Goal: Task Accomplishment & Management: Complete application form

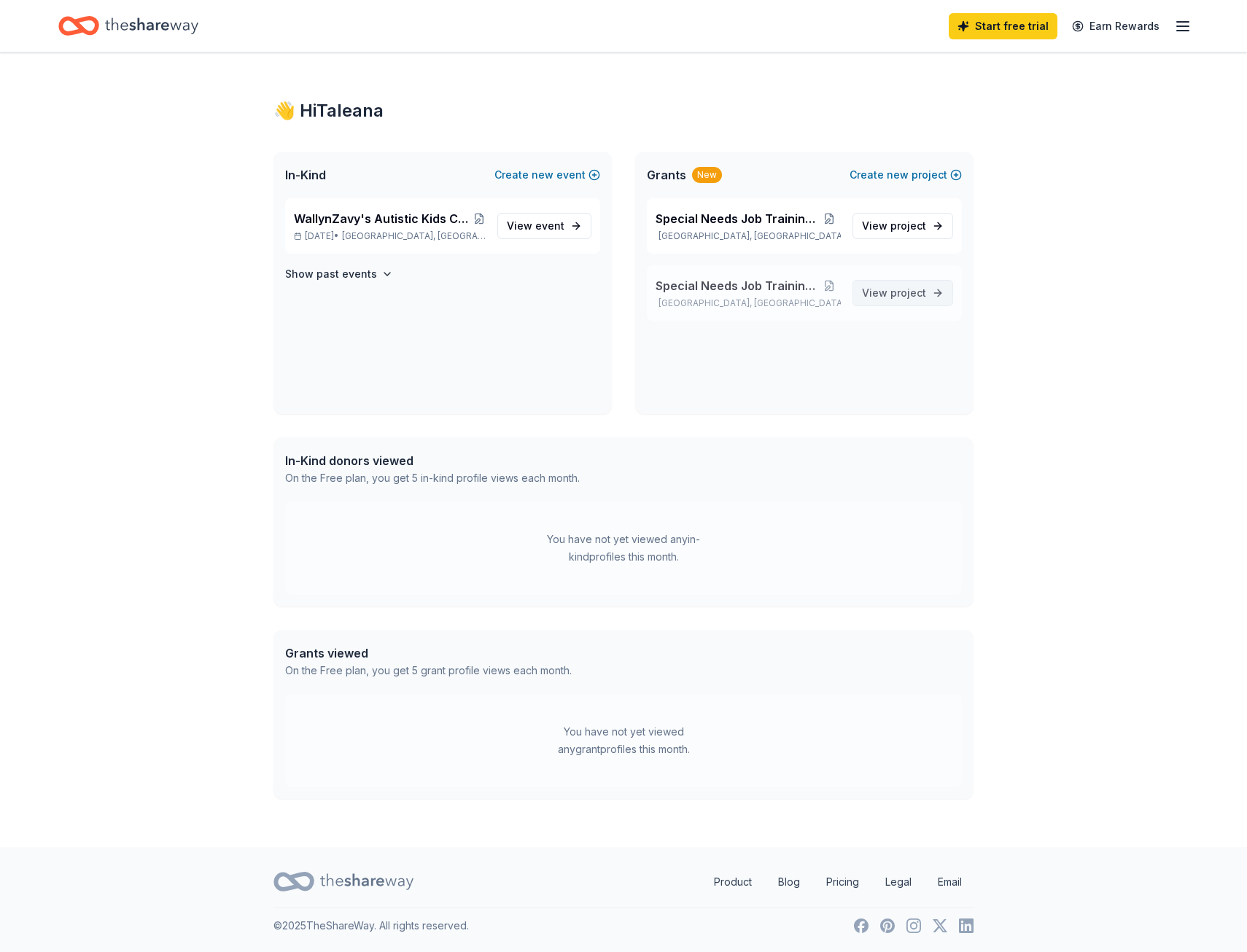
click at [896, 293] on span "project" at bounding box center [907, 293] width 35 height 13
click at [525, 172] on button "Create new event" at bounding box center [547, 174] width 105 height 17
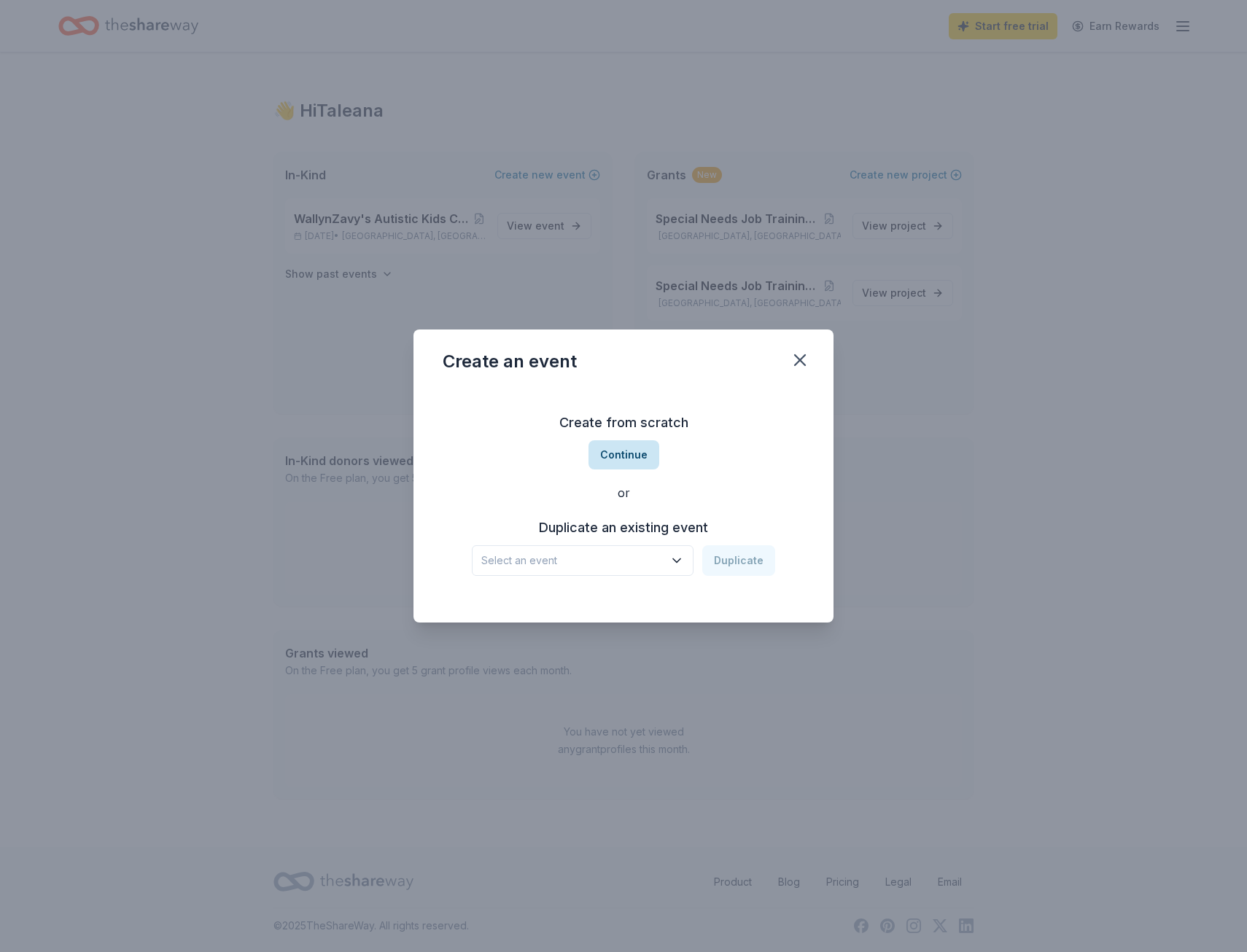
click at [597, 455] on button "Continue" at bounding box center [624, 455] width 71 height 29
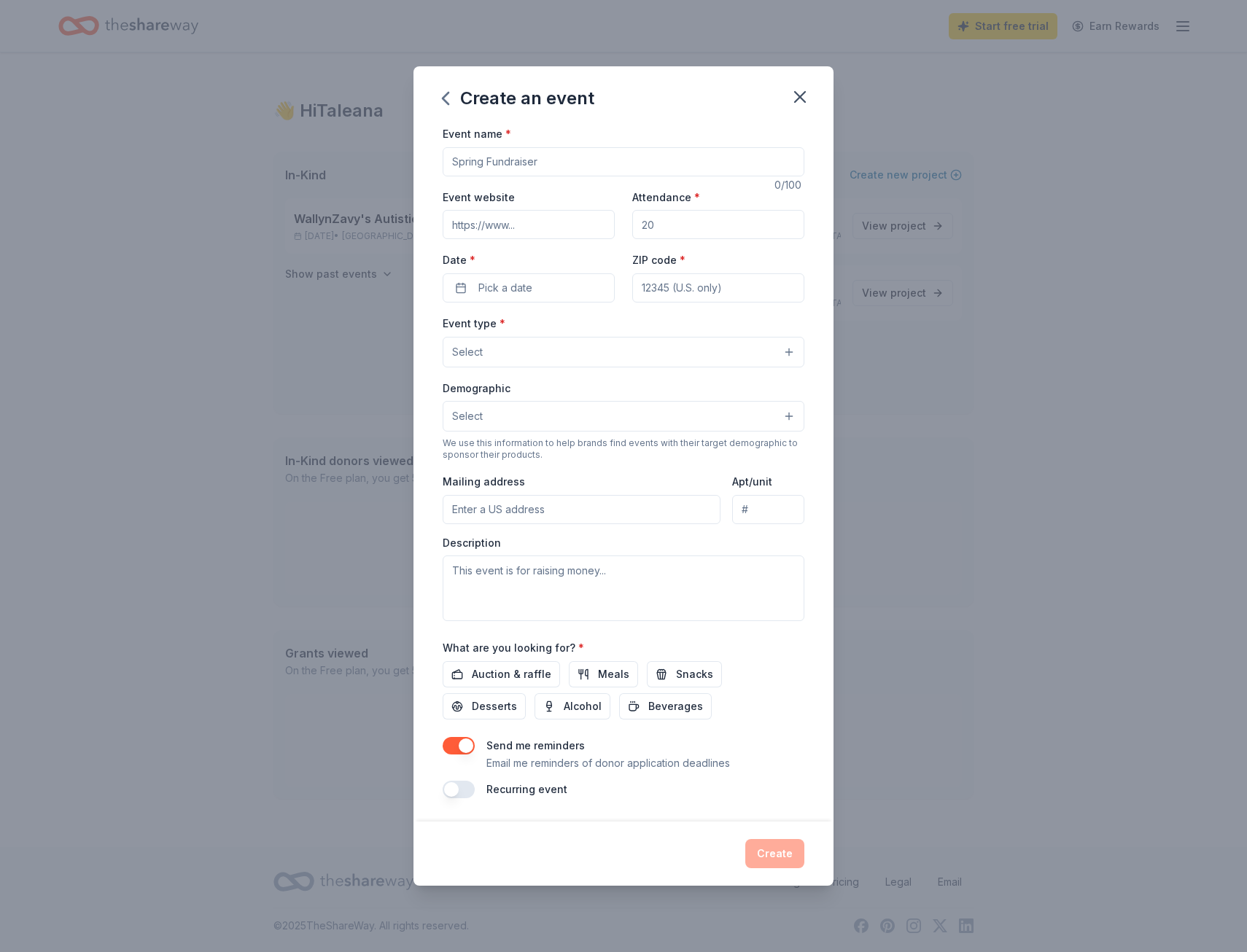
click at [490, 164] on input "Event name *" at bounding box center [623, 162] width 361 height 29
type input "WalllynZavy's Autistic Kids Can Do 3rd Annual Awards Gala Fundraiser"
click at [462, 234] on input "Event website" at bounding box center [528, 224] width 172 height 29
type input "https://Wallynzavys.org"
click at [663, 217] on input "Attendance *" at bounding box center [718, 224] width 172 height 29
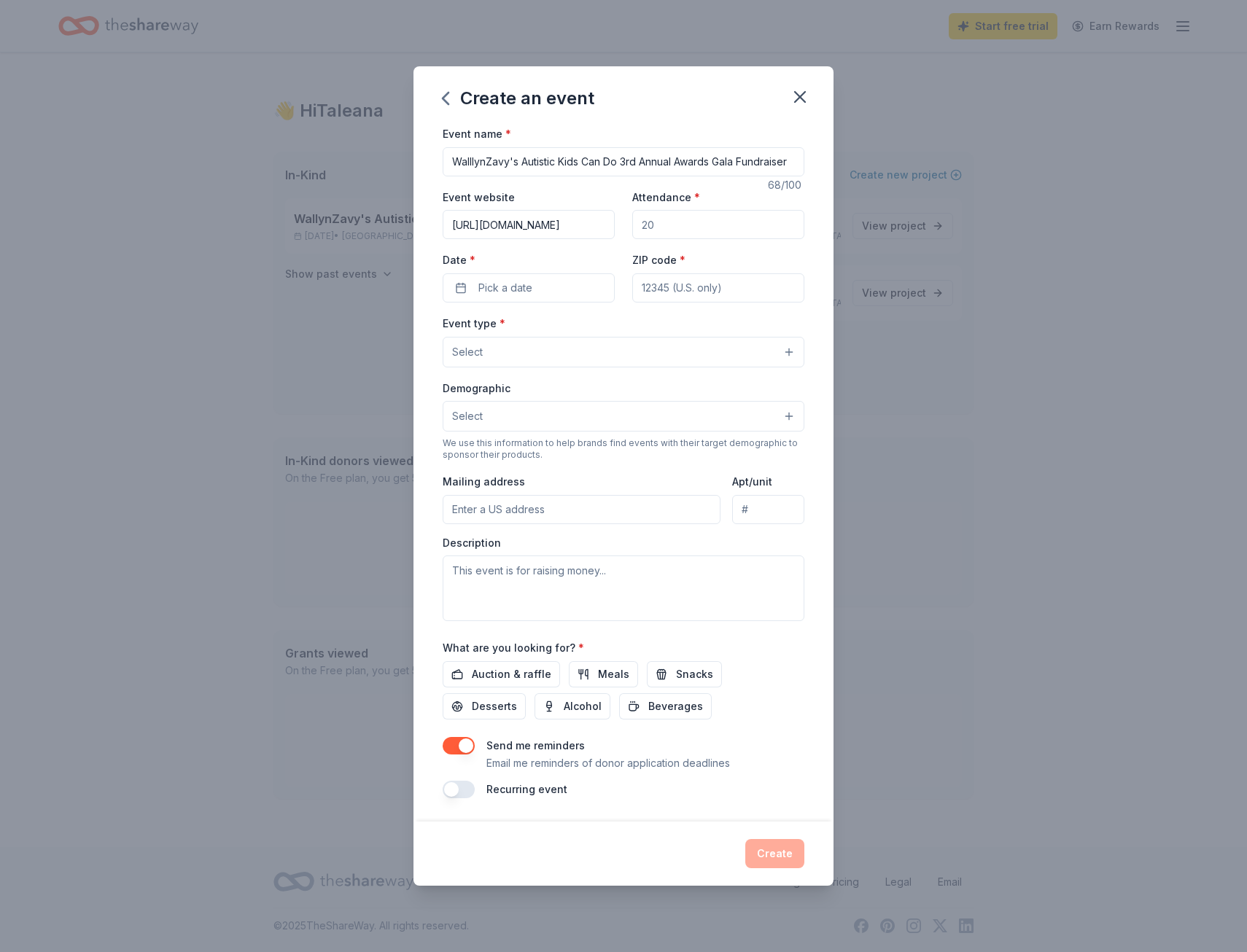
type input "80"
click at [551, 294] on button "Pick a date" at bounding box center [528, 288] width 172 height 29
click at [611, 330] on button "Go to next month" at bounding box center [607, 326] width 20 height 20
drag, startPoint x: 609, startPoint y: 444, endPoint x: 611, endPoint y: 431, distance: 13.2
click at [610, 443] on button "18" at bounding box center [607, 445] width 26 height 26
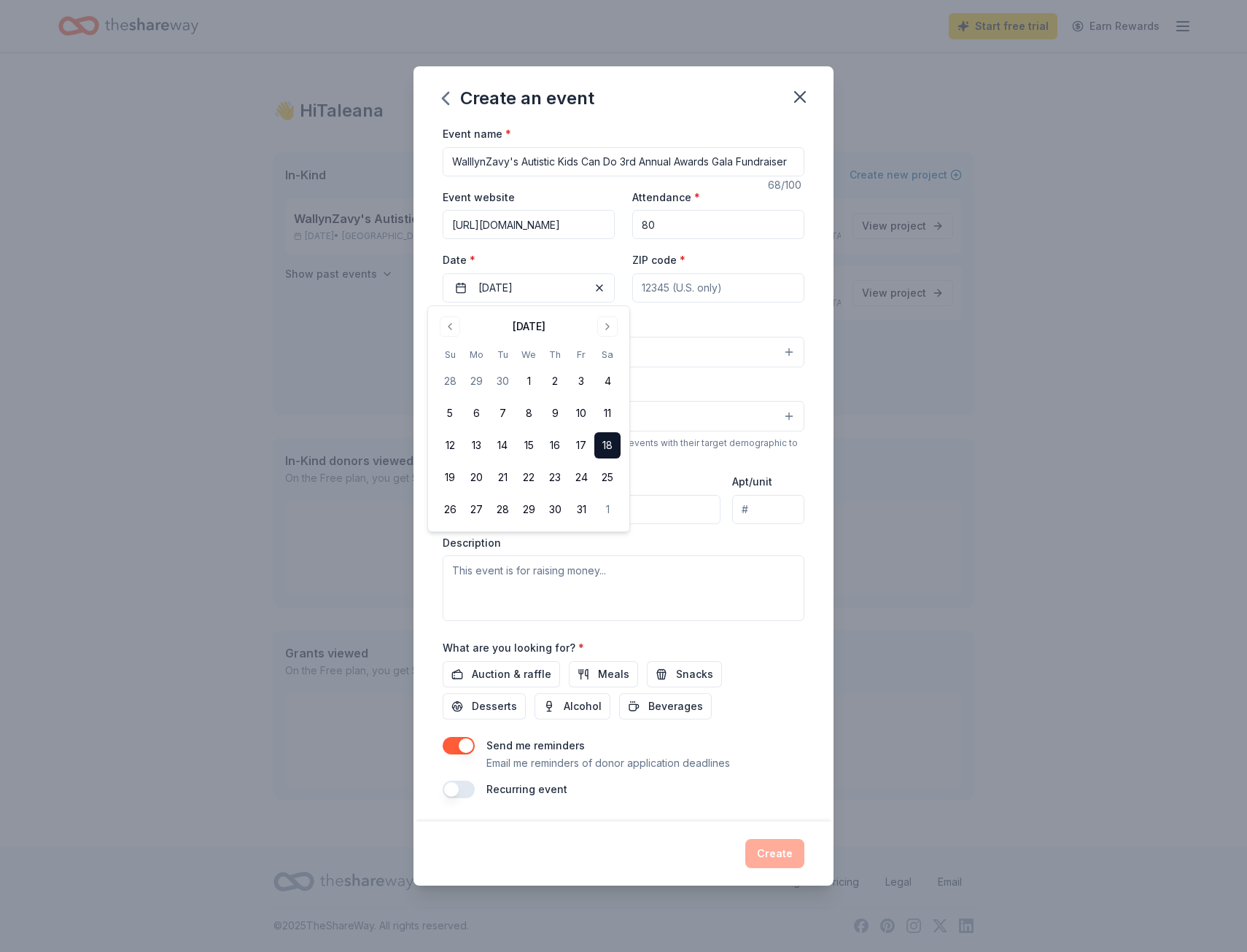
click at [609, 444] on button "18" at bounding box center [607, 445] width 26 height 26
click at [659, 320] on div "Event type * Select" at bounding box center [623, 341] width 361 height 54
click at [668, 283] on input "ZIP code *" at bounding box center [718, 288] width 172 height 29
click at [658, 288] on input "ZIP code *" at bounding box center [718, 288] width 172 height 29
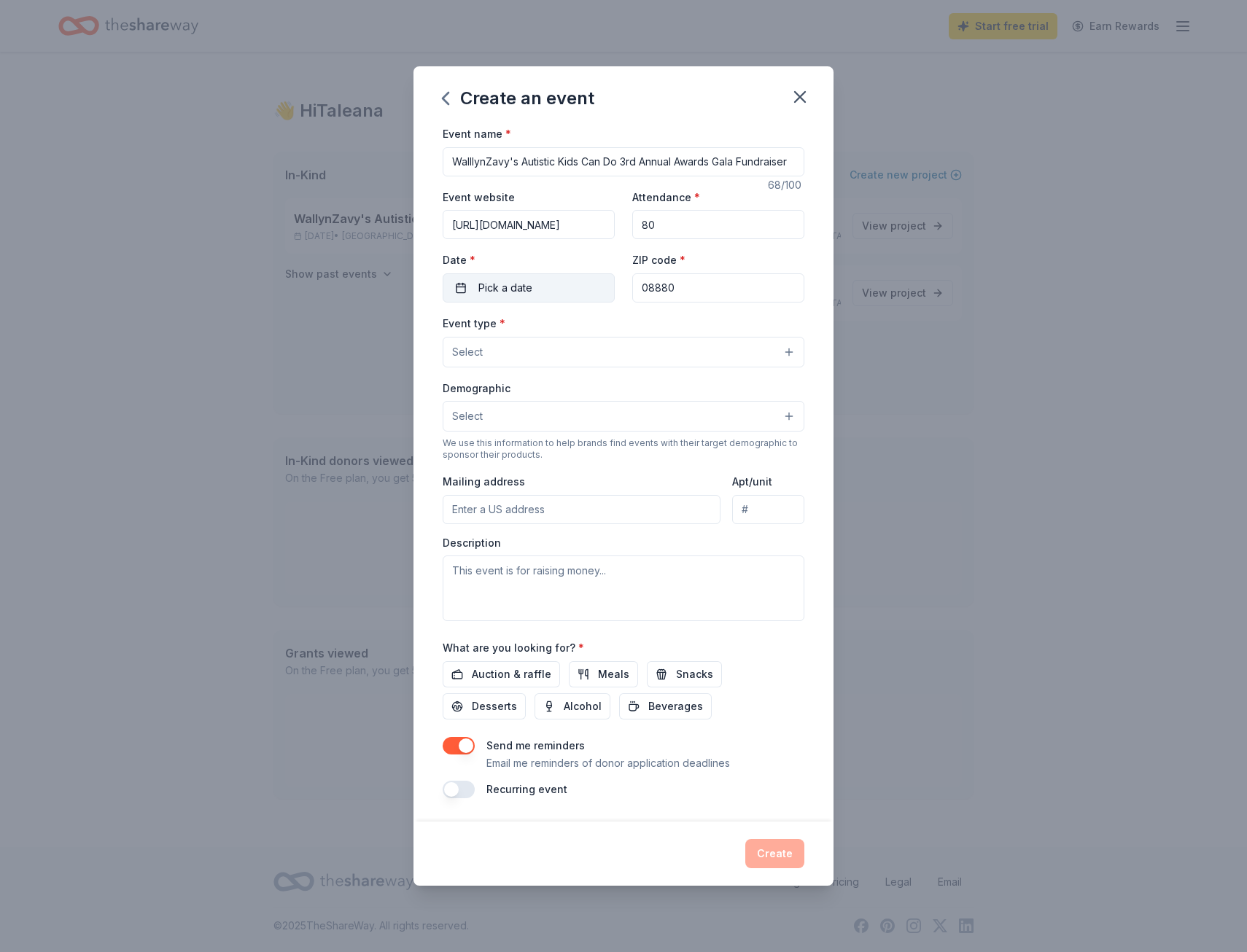
type input "08880"
drag, startPoint x: 523, startPoint y: 283, endPoint x: 508, endPoint y: 275, distance: 17.0
click at [522, 283] on span "Pick a date" at bounding box center [505, 287] width 54 height 17
click at [608, 332] on button "Go to next month" at bounding box center [607, 326] width 20 height 20
click at [602, 438] on button "18" at bounding box center [607, 445] width 26 height 26
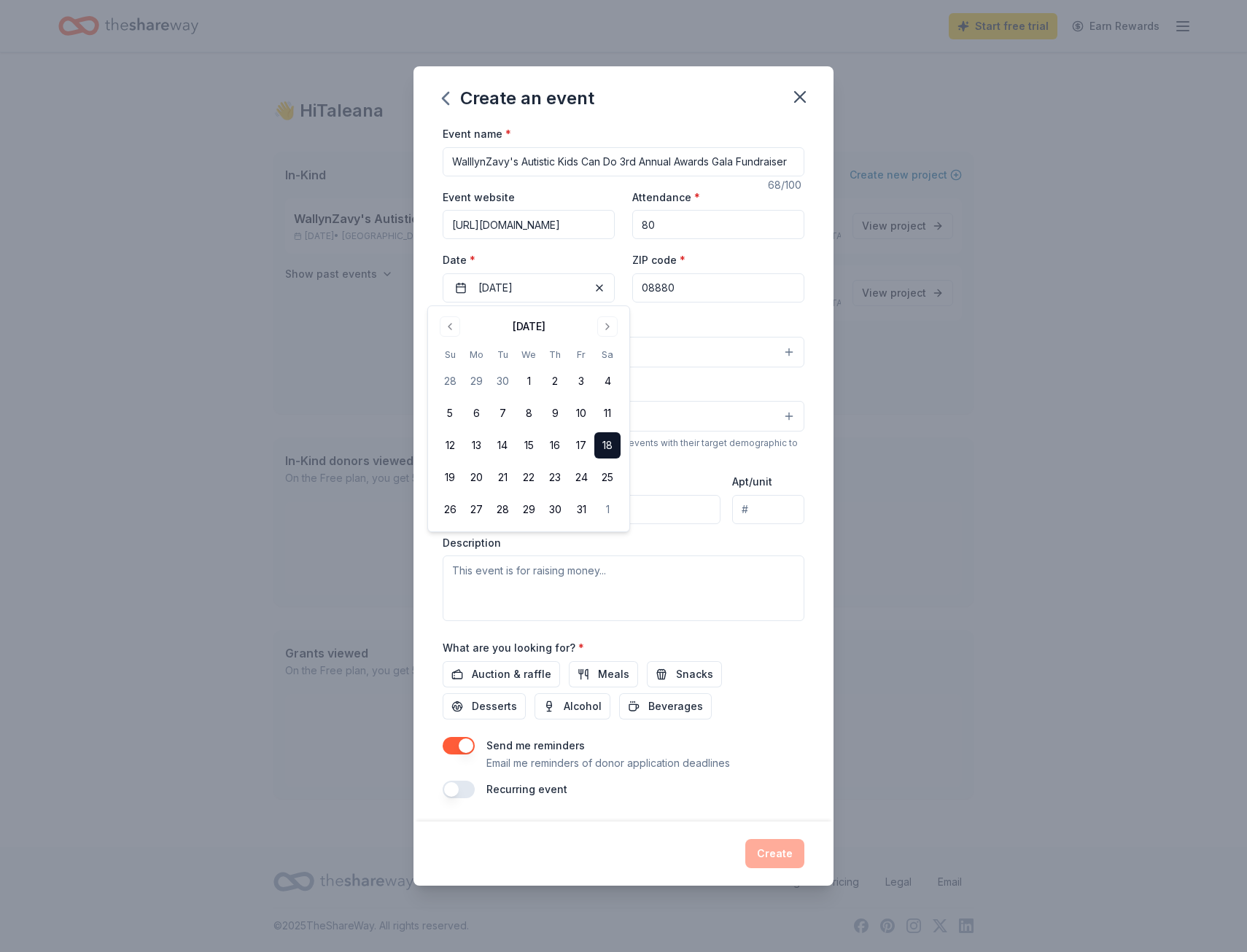
click at [659, 345] on button "Select" at bounding box center [623, 352] width 361 height 31
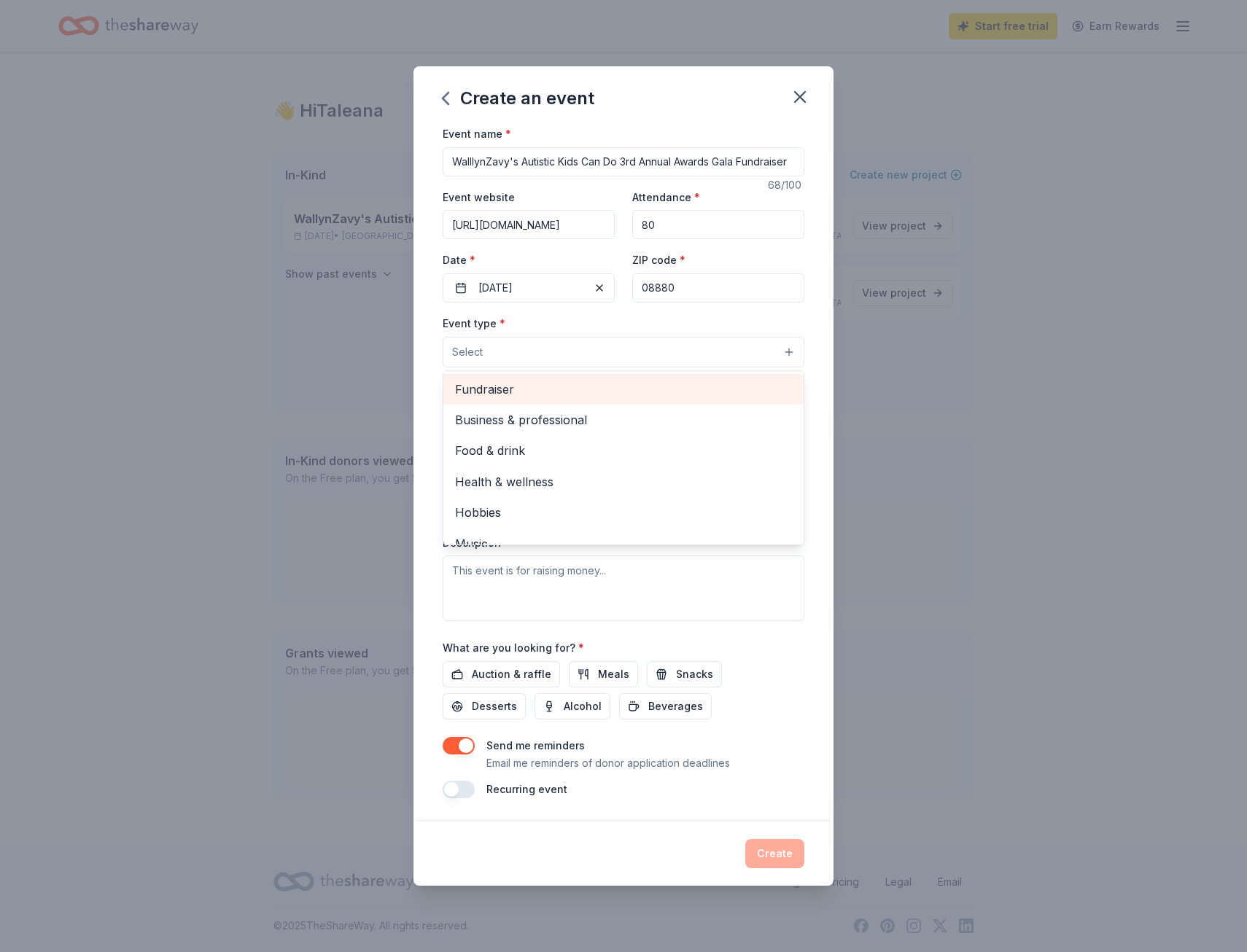
click at [504, 383] on span "Fundraiser" at bounding box center [623, 389] width 337 height 19
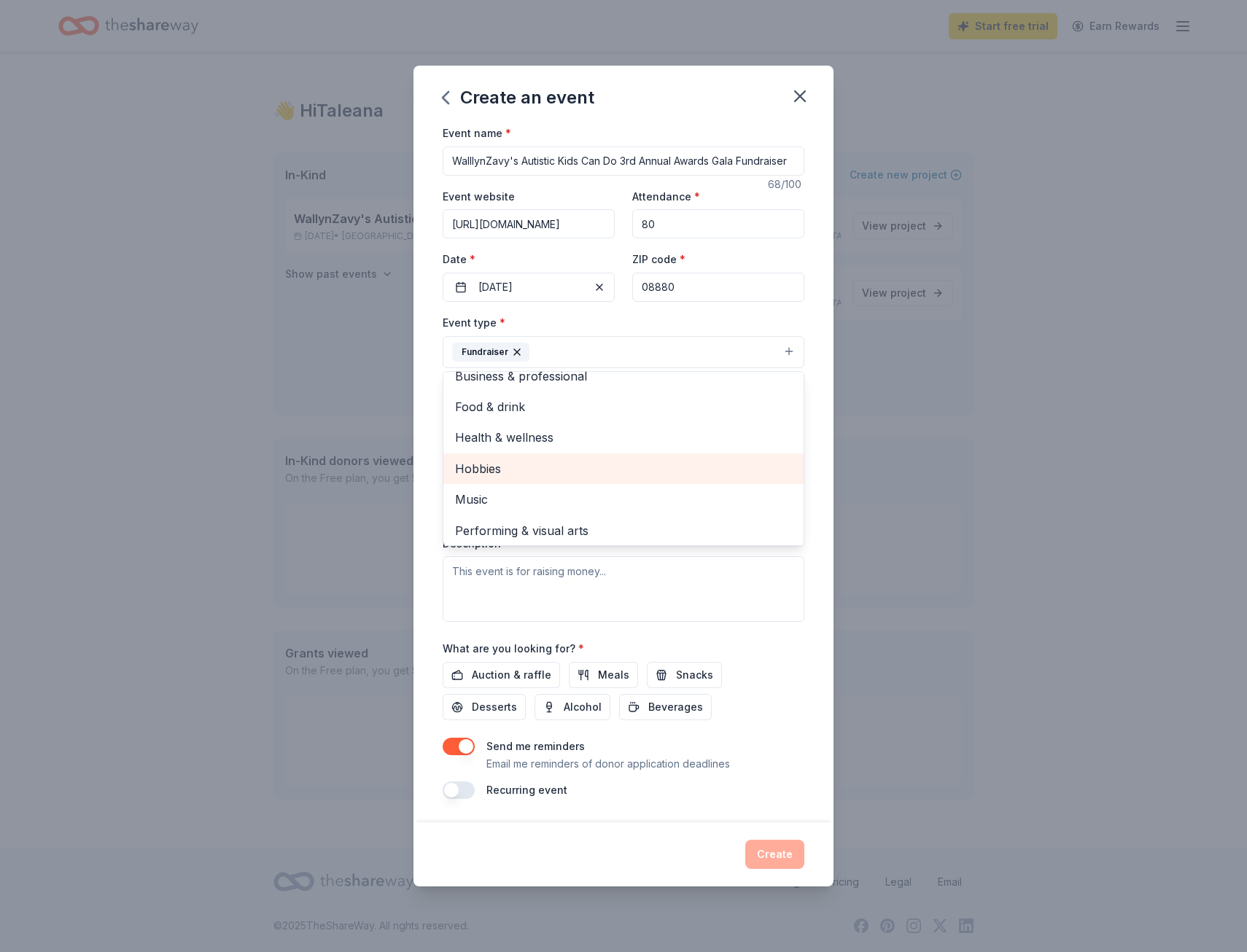
scroll to position [17, 0]
click at [930, 484] on div "Create an event Event name * WalllynZavy's Autistic Kids Can Do 3rd Annual Awar…" at bounding box center [623, 476] width 1247 height 952
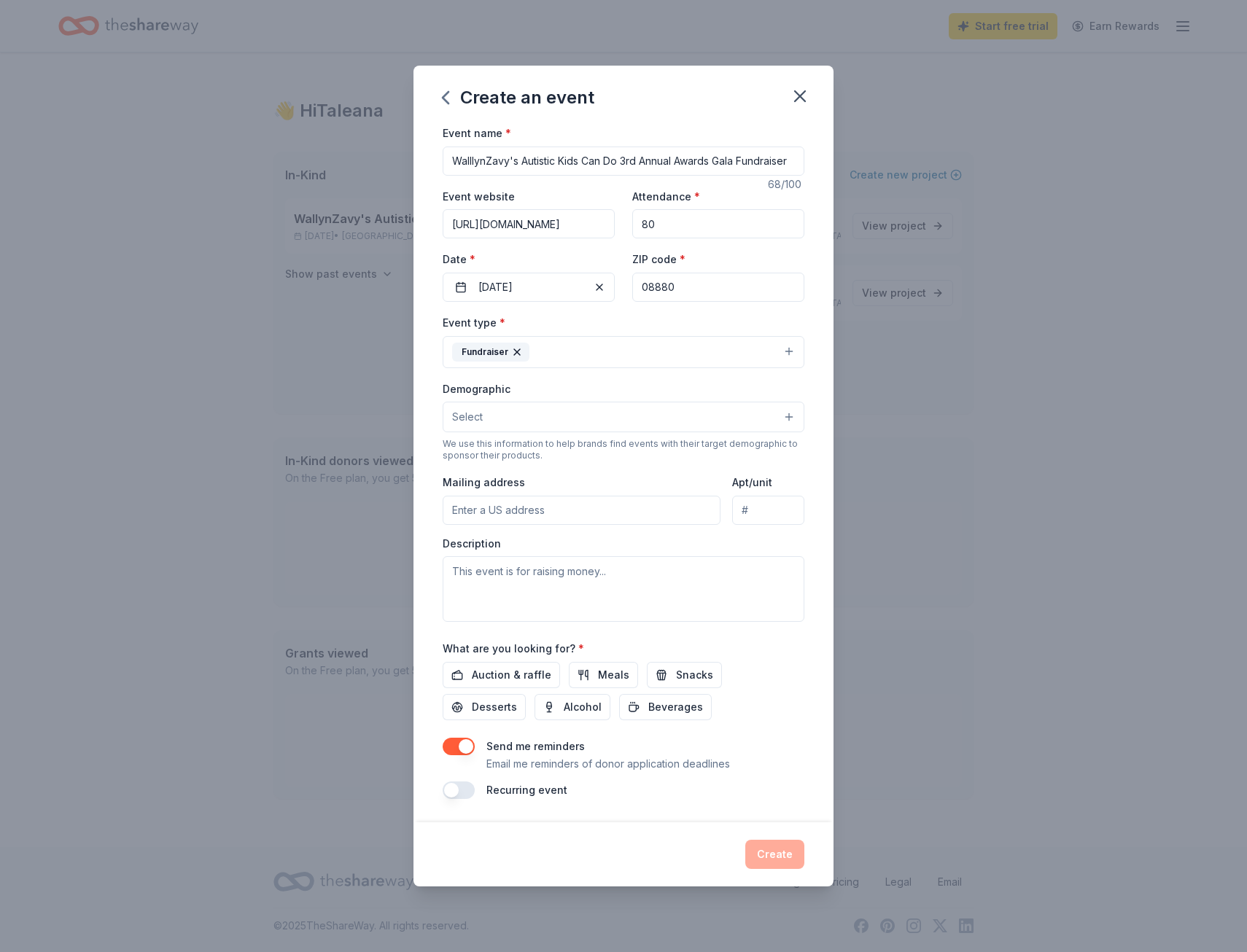
click at [488, 412] on button "Select" at bounding box center [623, 417] width 361 height 31
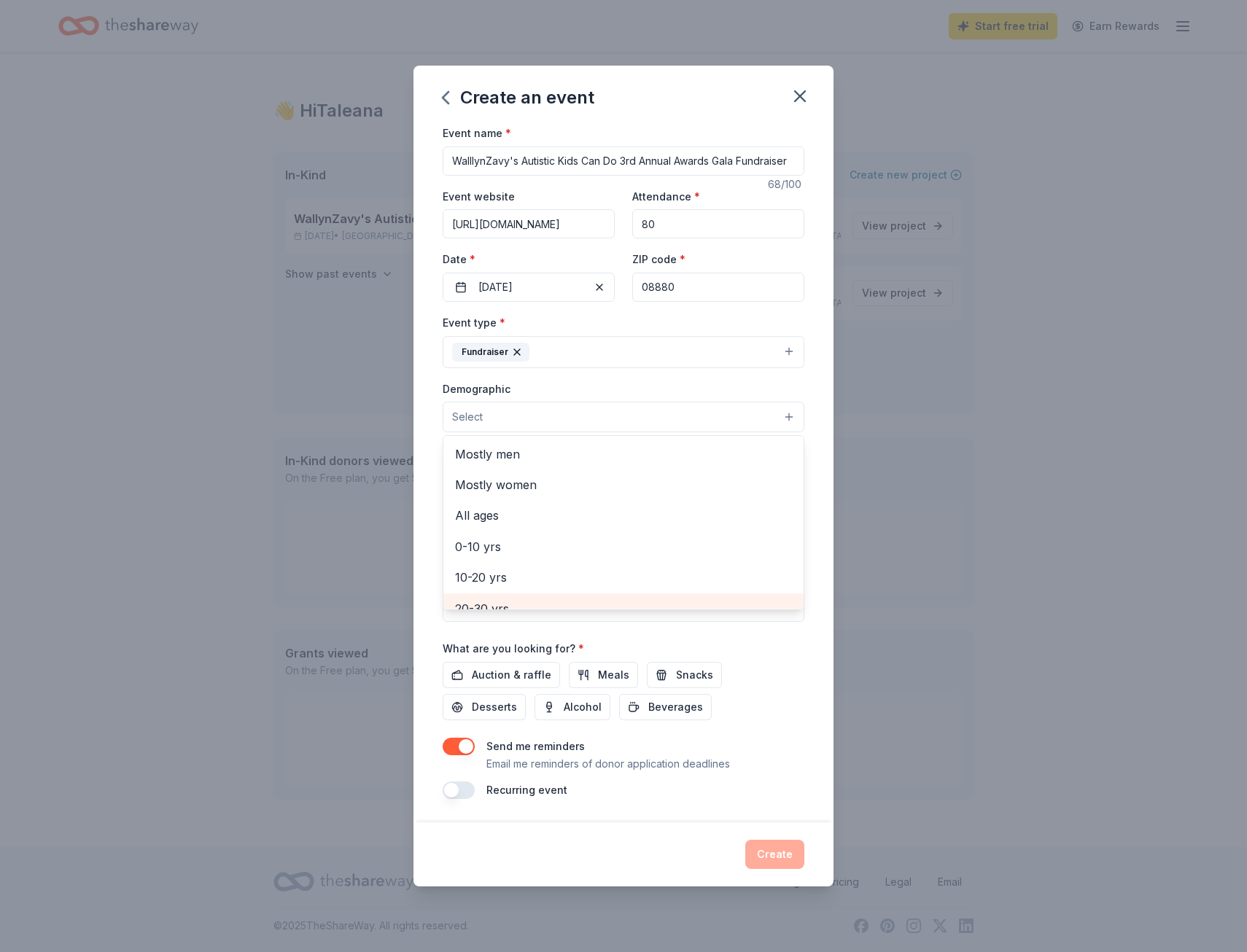
scroll to position [0, 0]
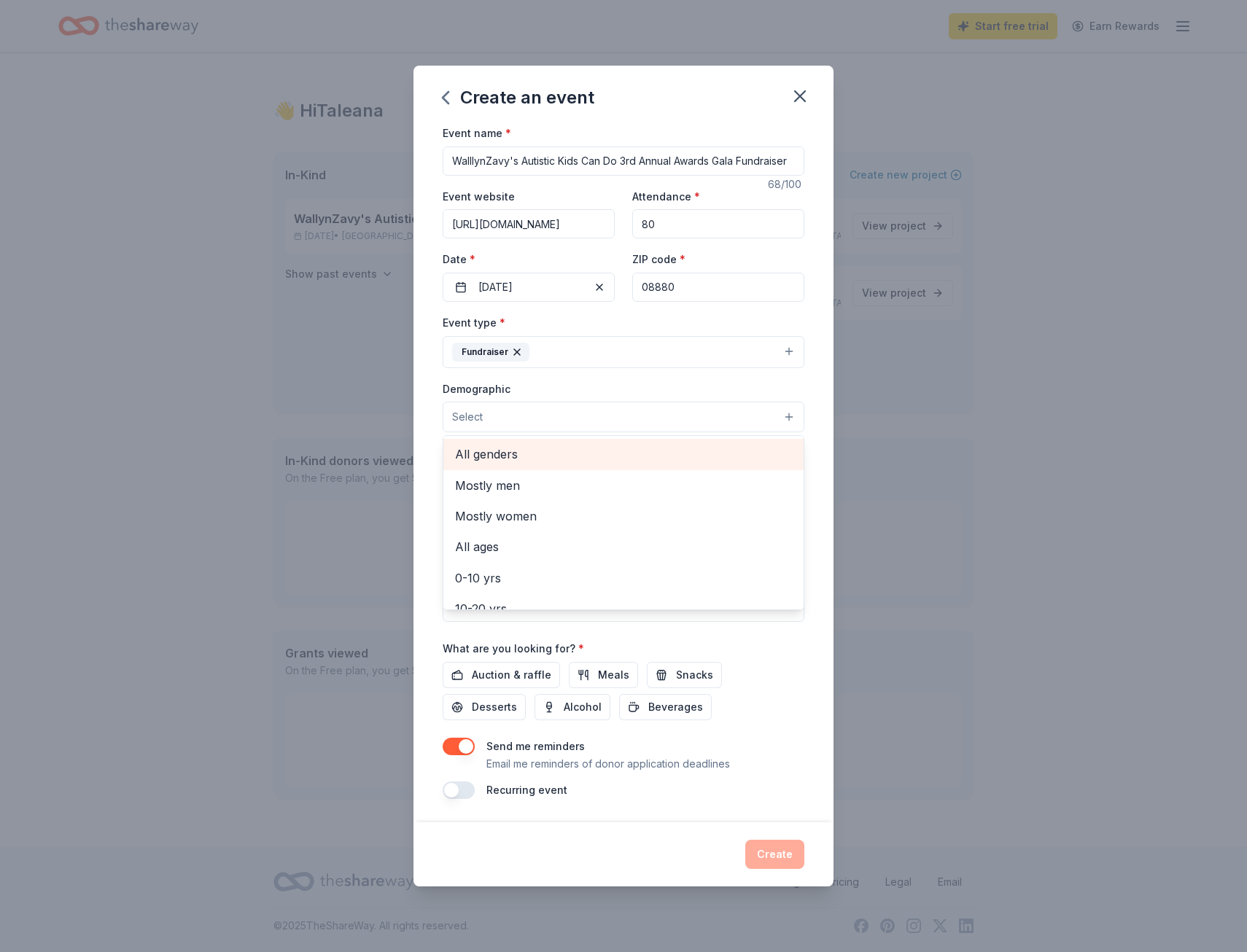
click at [519, 459] on span "All genders" at bounding box center [623, 454] width 337 height 19
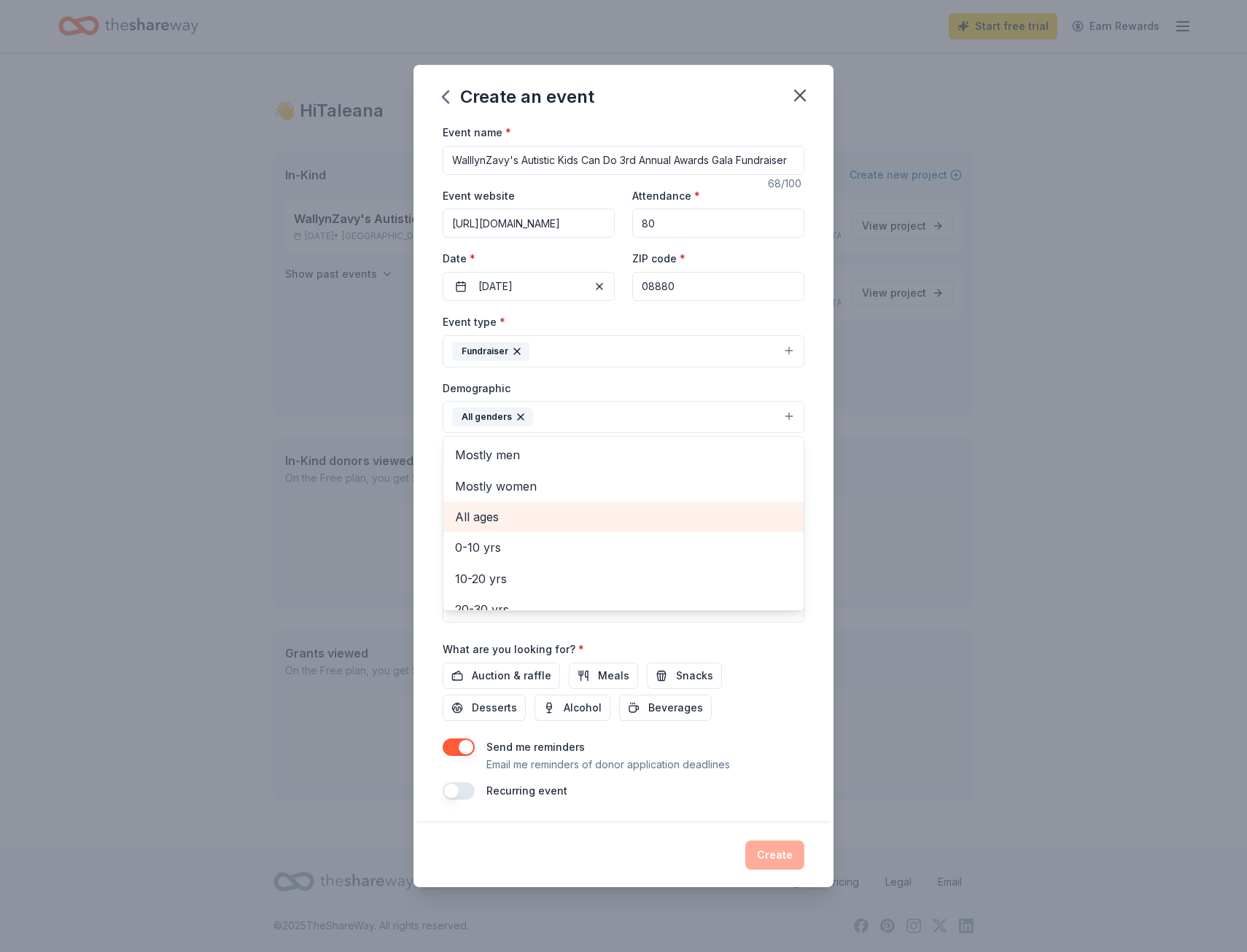
click at [484, 517] on span "All ages" at bounding box center [623, 517] width 337 height 19
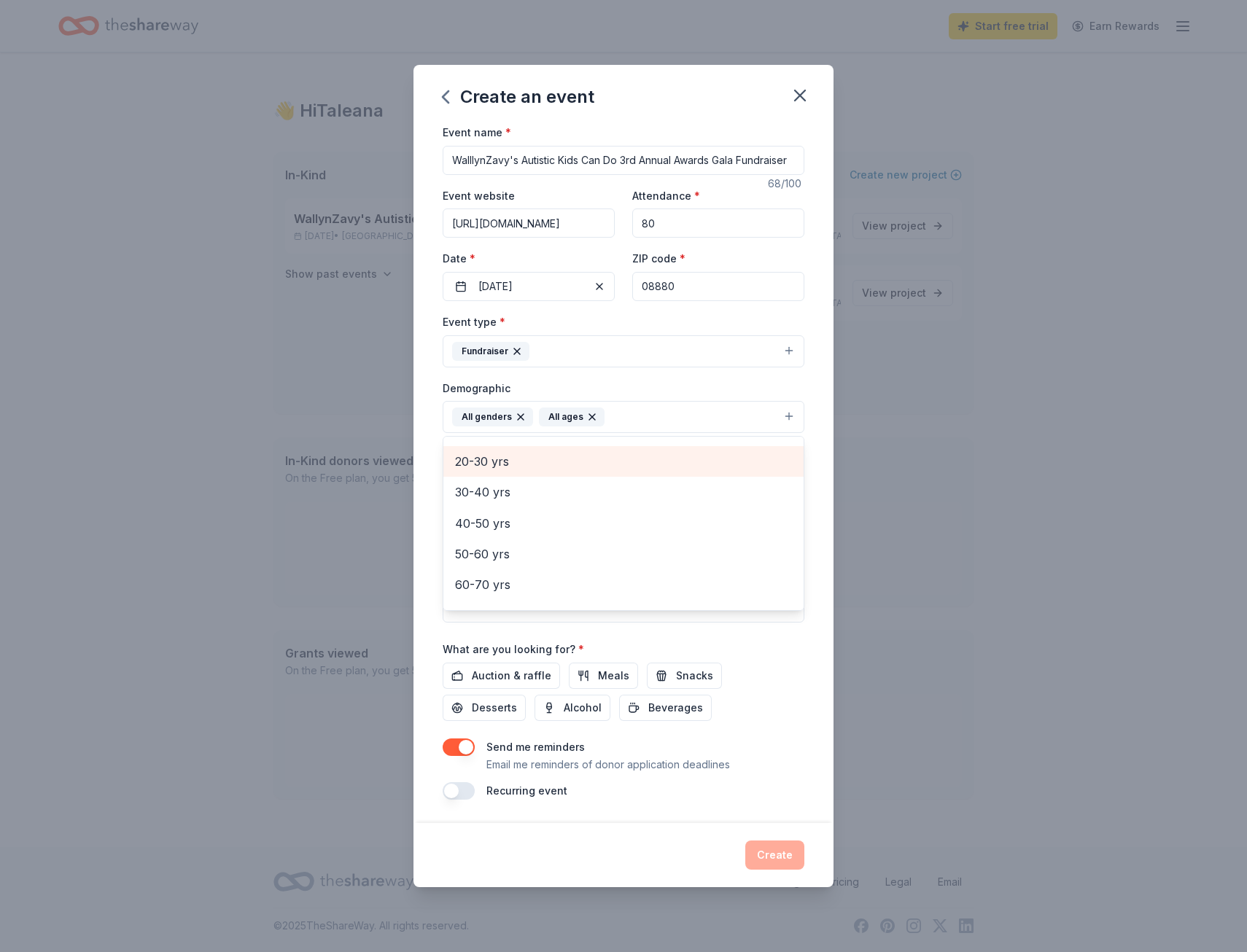
scroll to position [146, 0]
click at [896, 645] on div "Create an event Event name * WalllynZavy's Autistic Kids Can Do 3rd Annual Awar…" at bounding box center [623, 476] width 1247 height 952
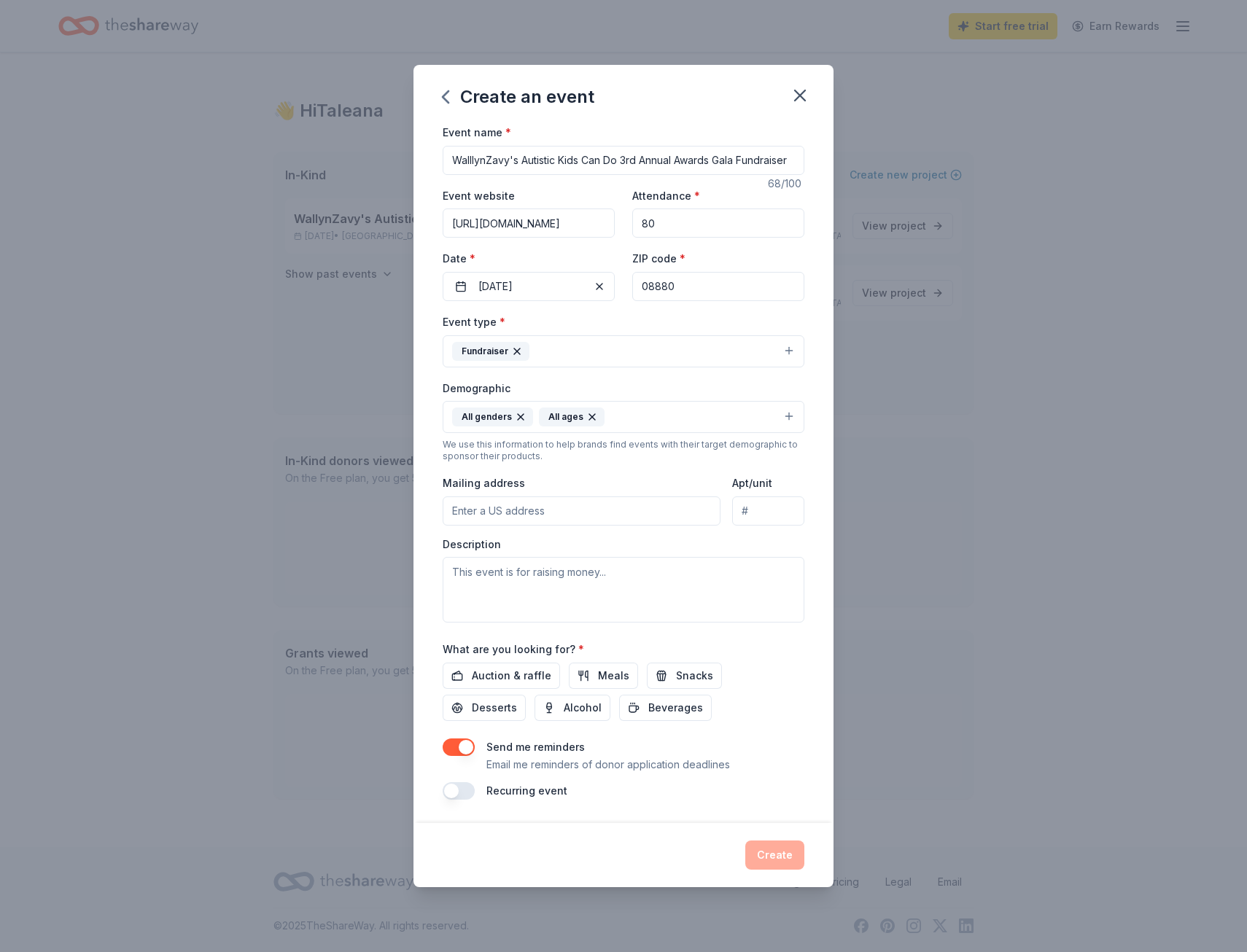
click at [482, 514] on input "Mailing address" at bounding box center [581, 511] width 278 height 29
type input "1010 Park Ave."
type input "Suite 202"
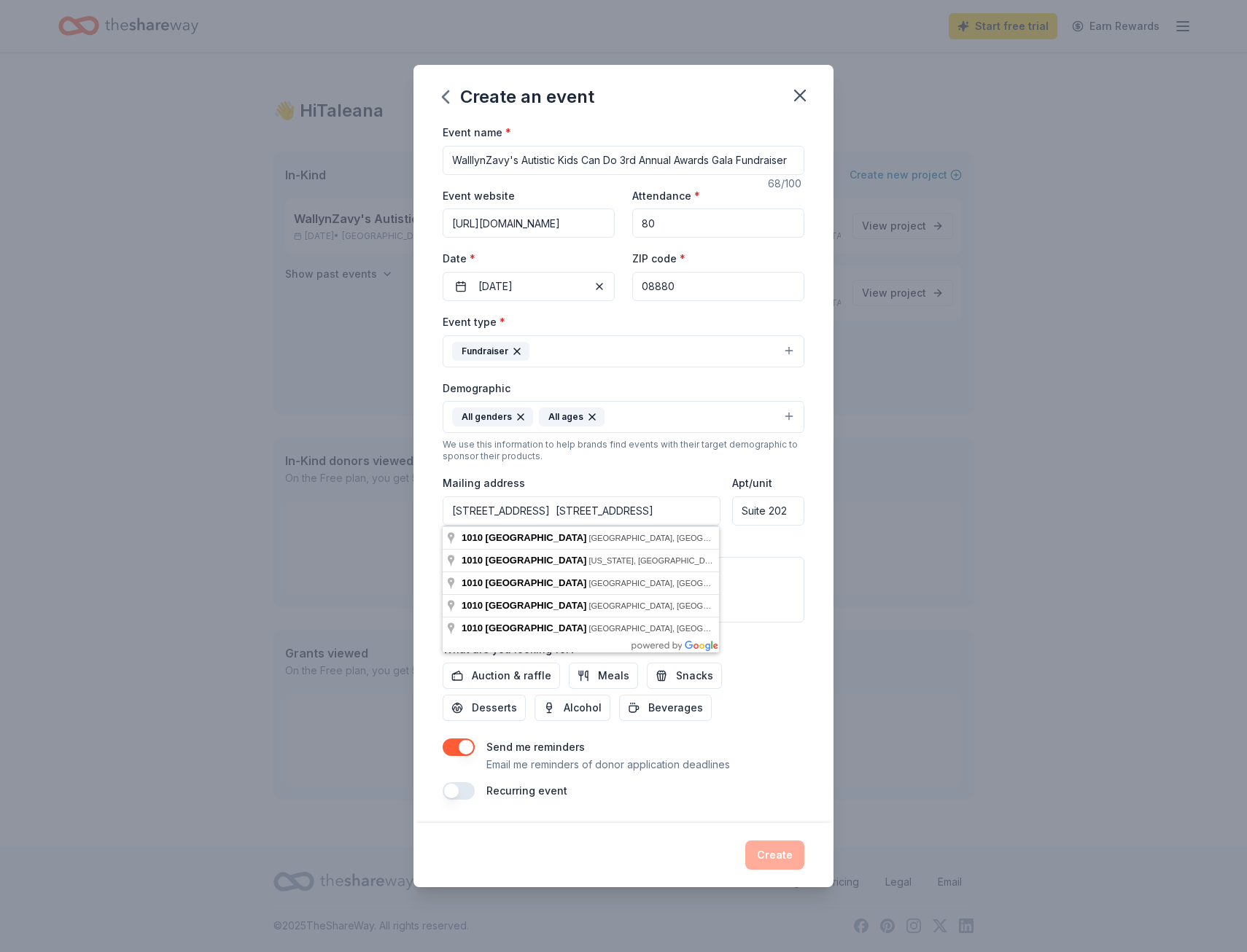
click at [573, 518] on input "1010 Park Ave. Suite 202, Plainfield, NJ 07060" at bounding box center [581, 511] width 278 height 29
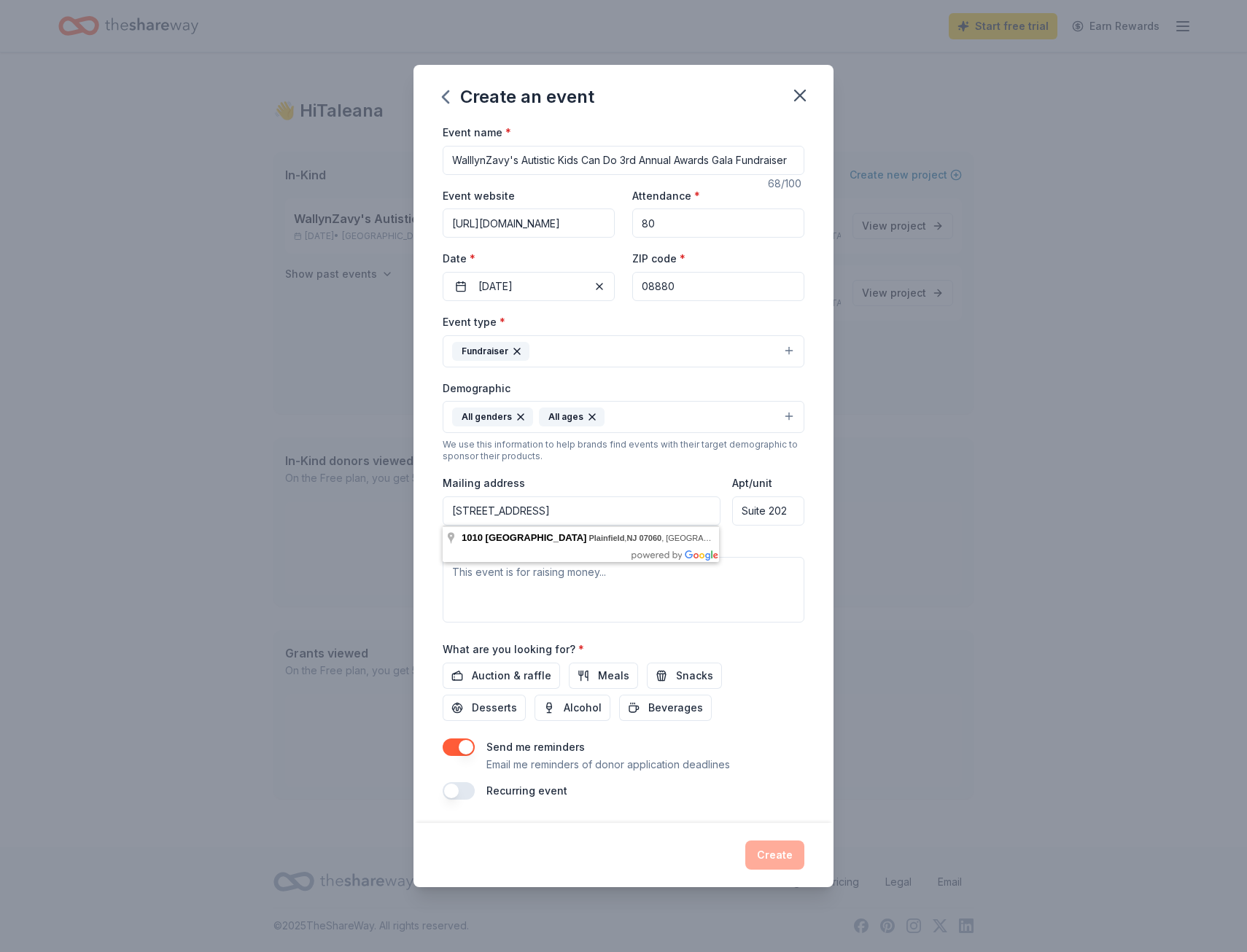
type input "1010 Park Avenue, Plainfield, NJ, 07060"
click at [537, 579] on textarea at bounding box center [623, 590] width 361 height 65
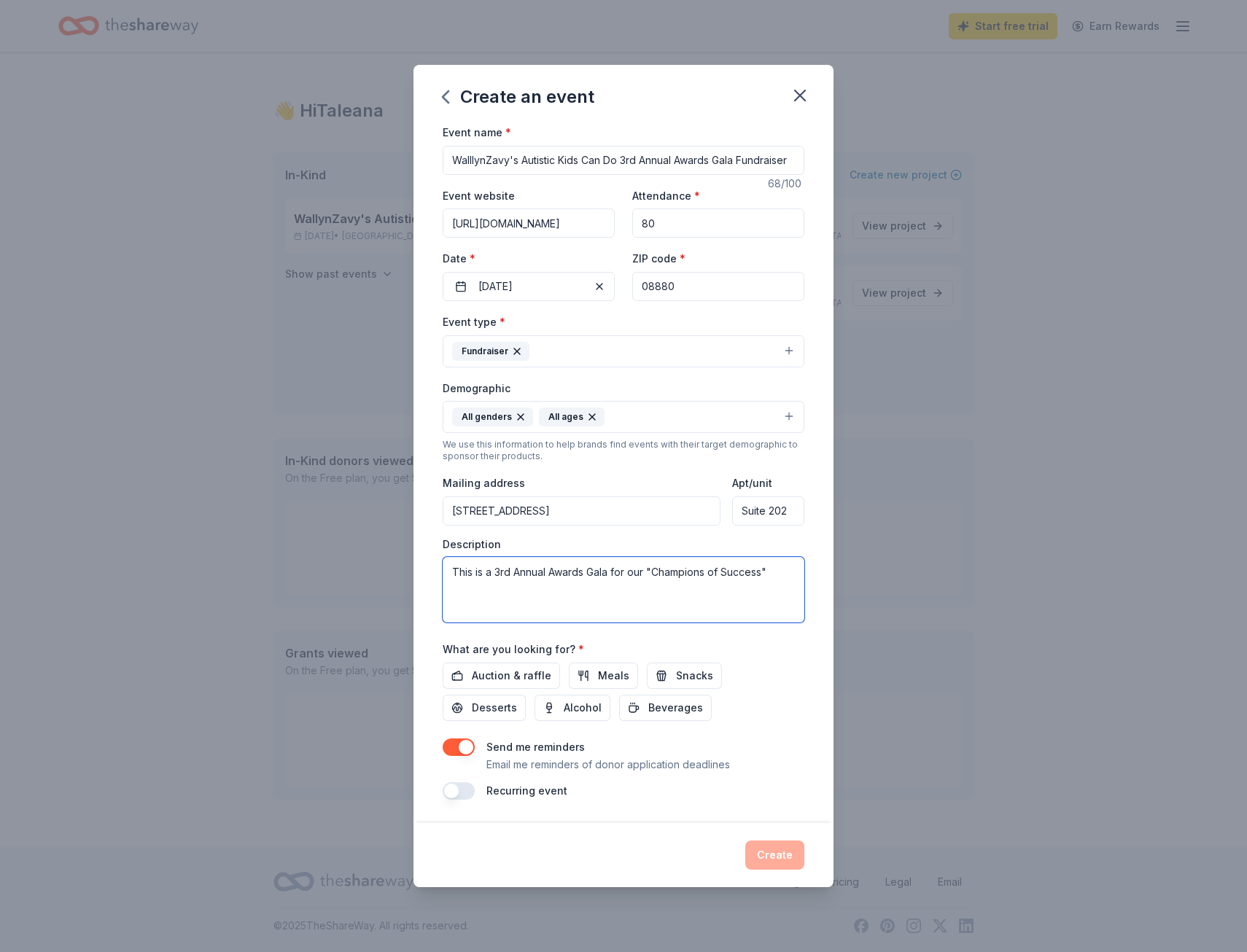
click at [610, 574] on textarea "This is a 3rd Annual Awards Gala for our "Champions of Success"" at bounding box center [623, 590] width 361 height 65
click at [513, 590] on textarea "This is a 3rd Annual Awards Gala Fundraiser for our "Champions of Success"" at bounding box center [623, 590] width 361 height 65
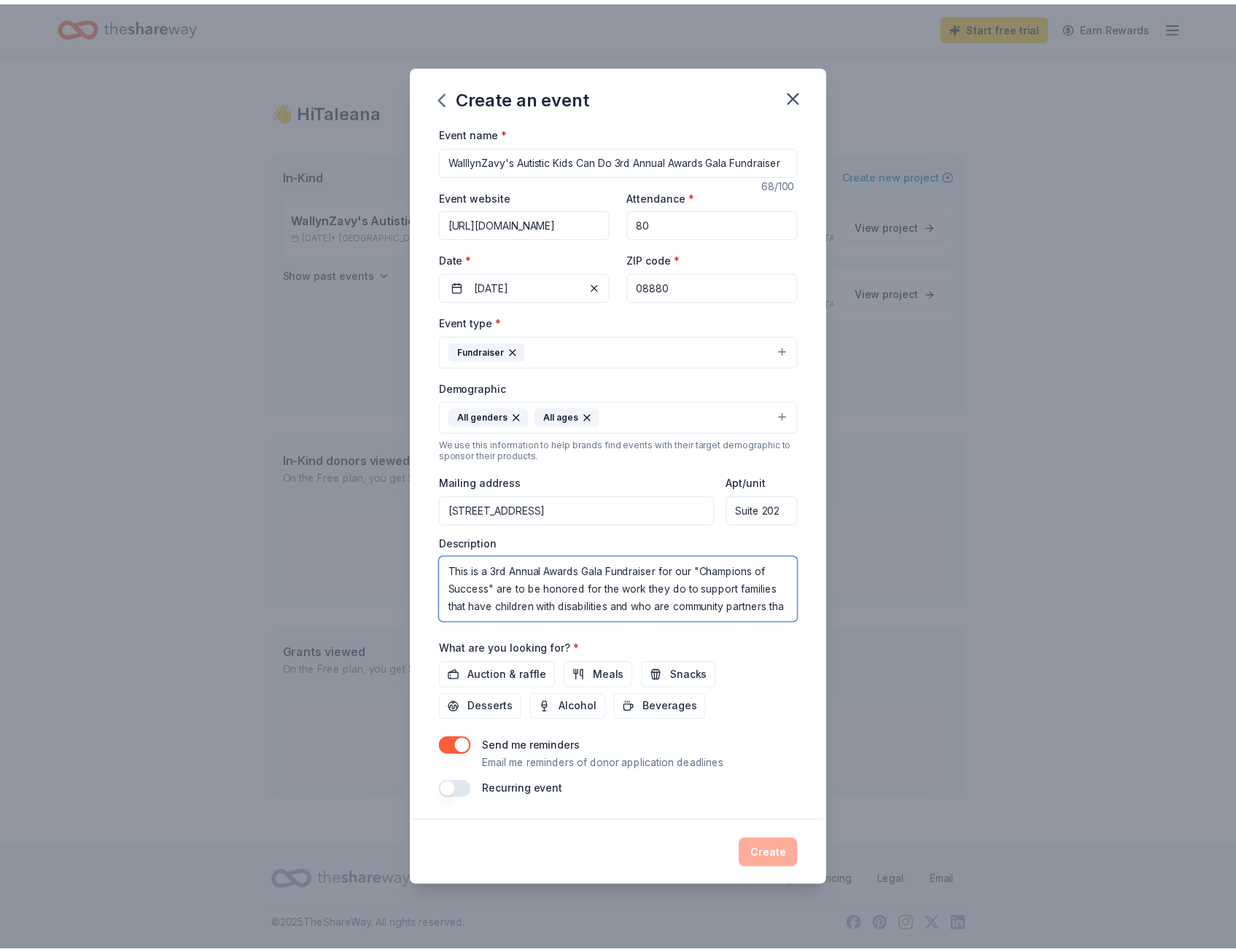
scroll to position [9, 0]
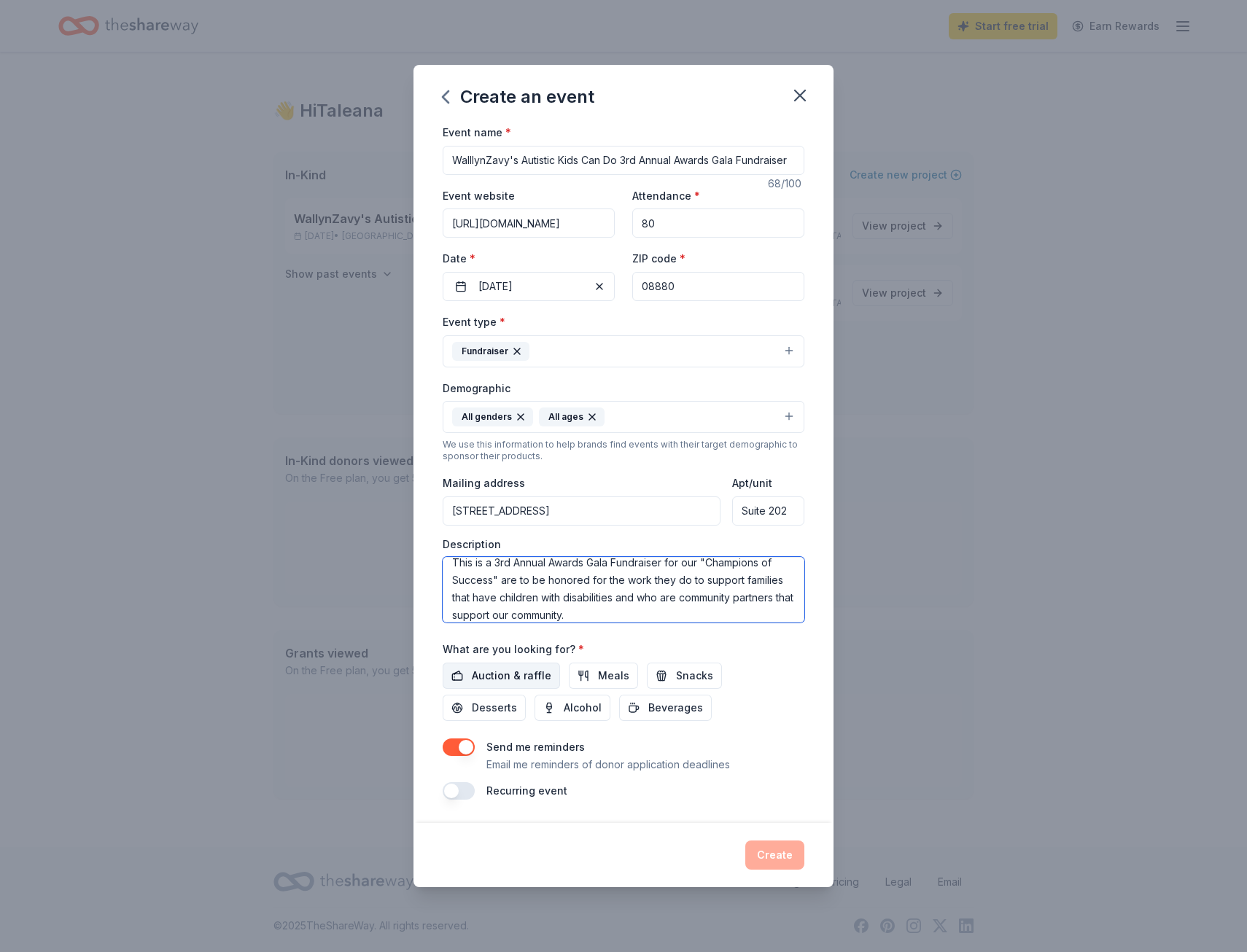
type textarea "This is a 3rd Annual Awards Gala Fundraiser for our "Champions of Success" are …"
click at [511, 681] on span "Auction & raffle" at bounding box center [510, 675] width 79 height 17
click at [757, 861] on button "Create" at bounding box center [774, 855] width 59 height 29
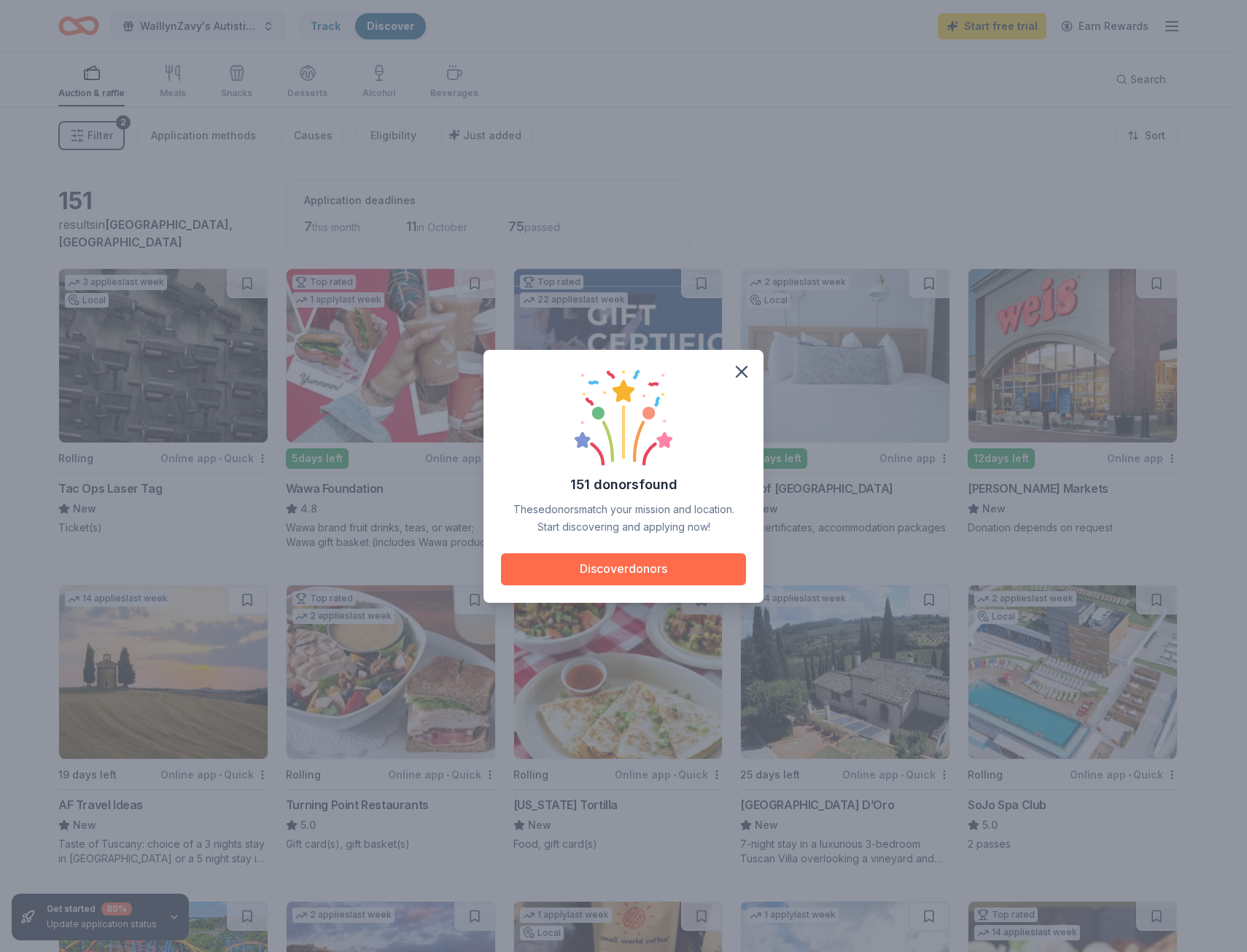
click at [611, 575] on button "Discover donors" at bounding box center [623, 569] width 245 height 32
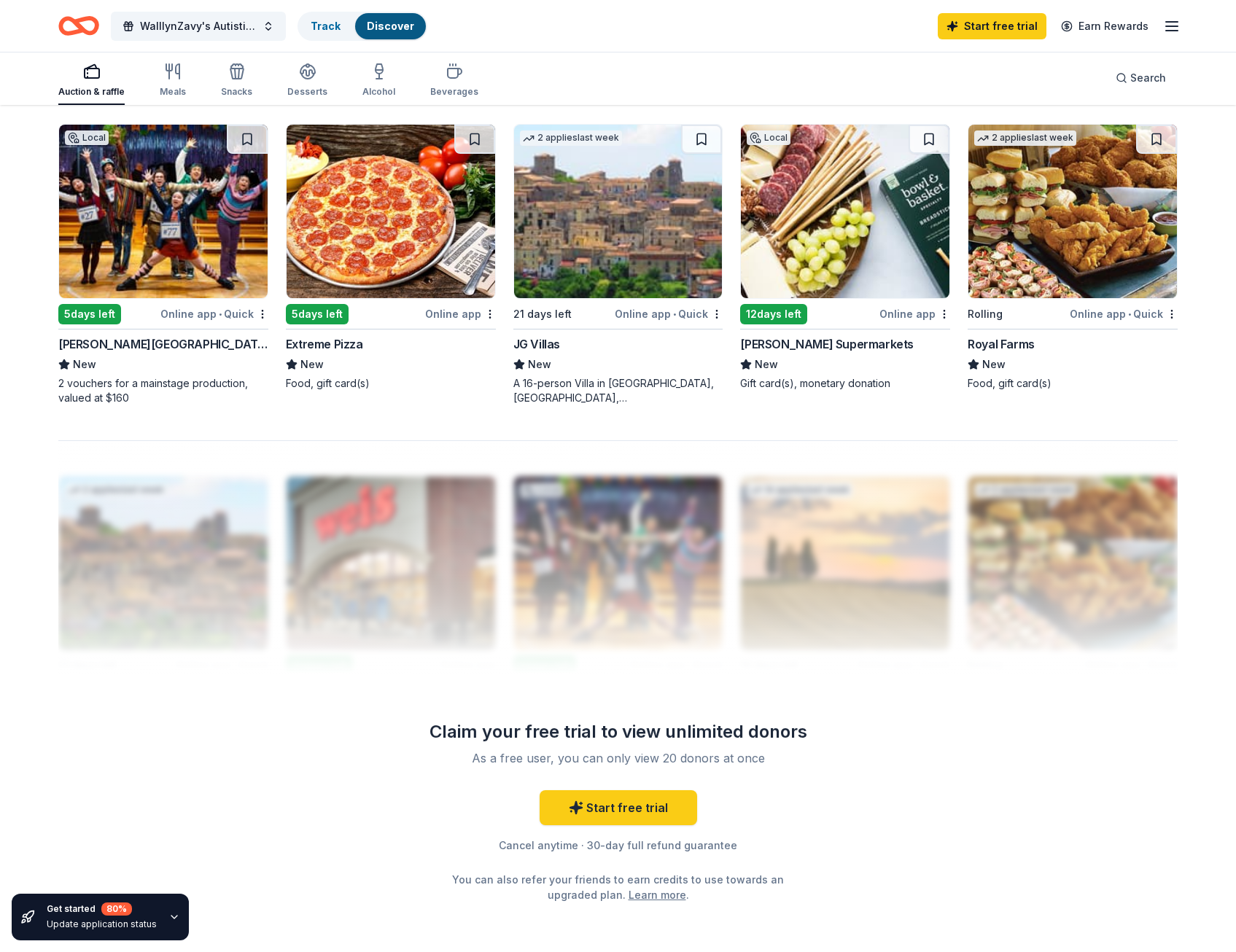
scroll to position [1166, 0]
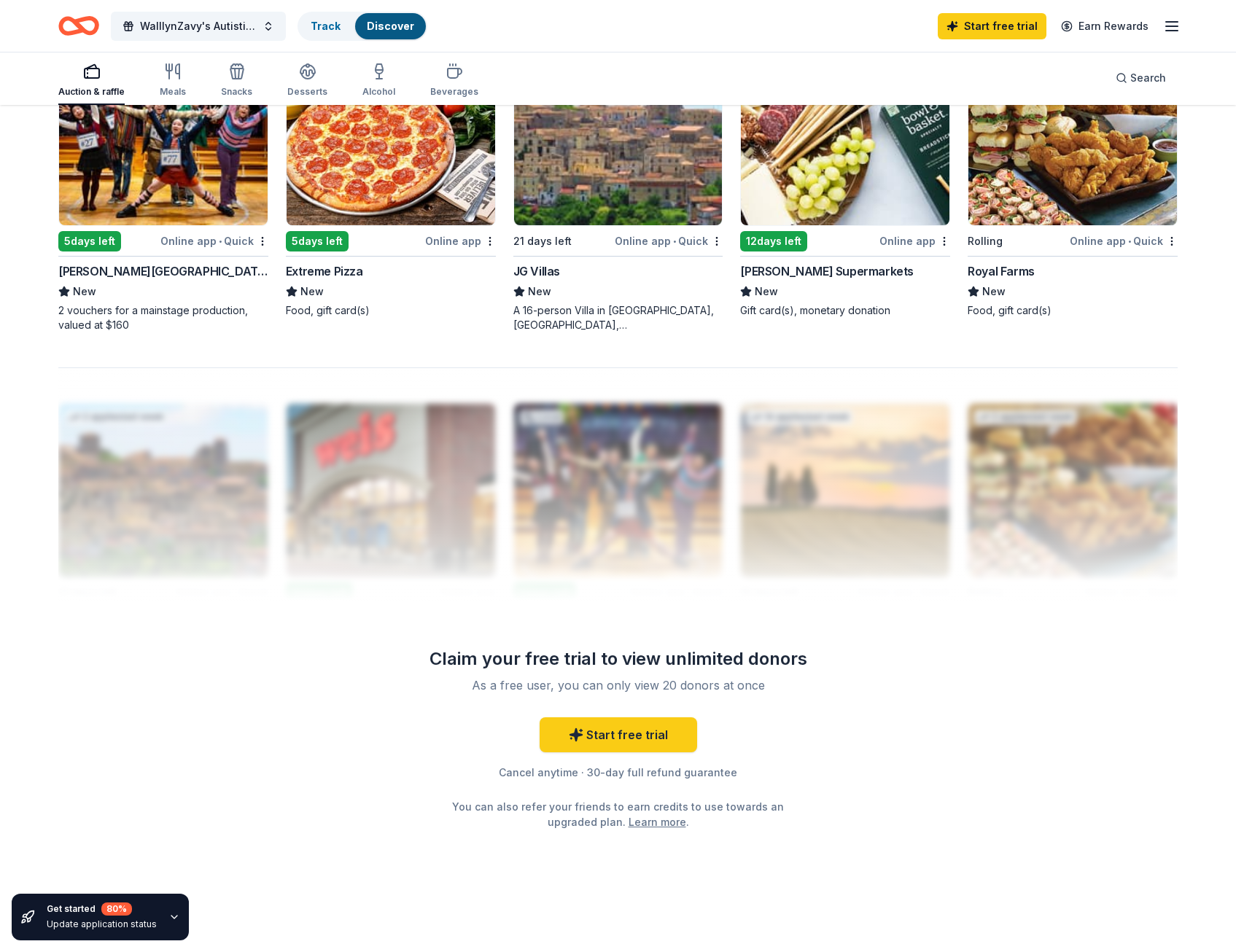
click at [1034, 479] on div at bounding box center [618, 484] width 1119 height 233
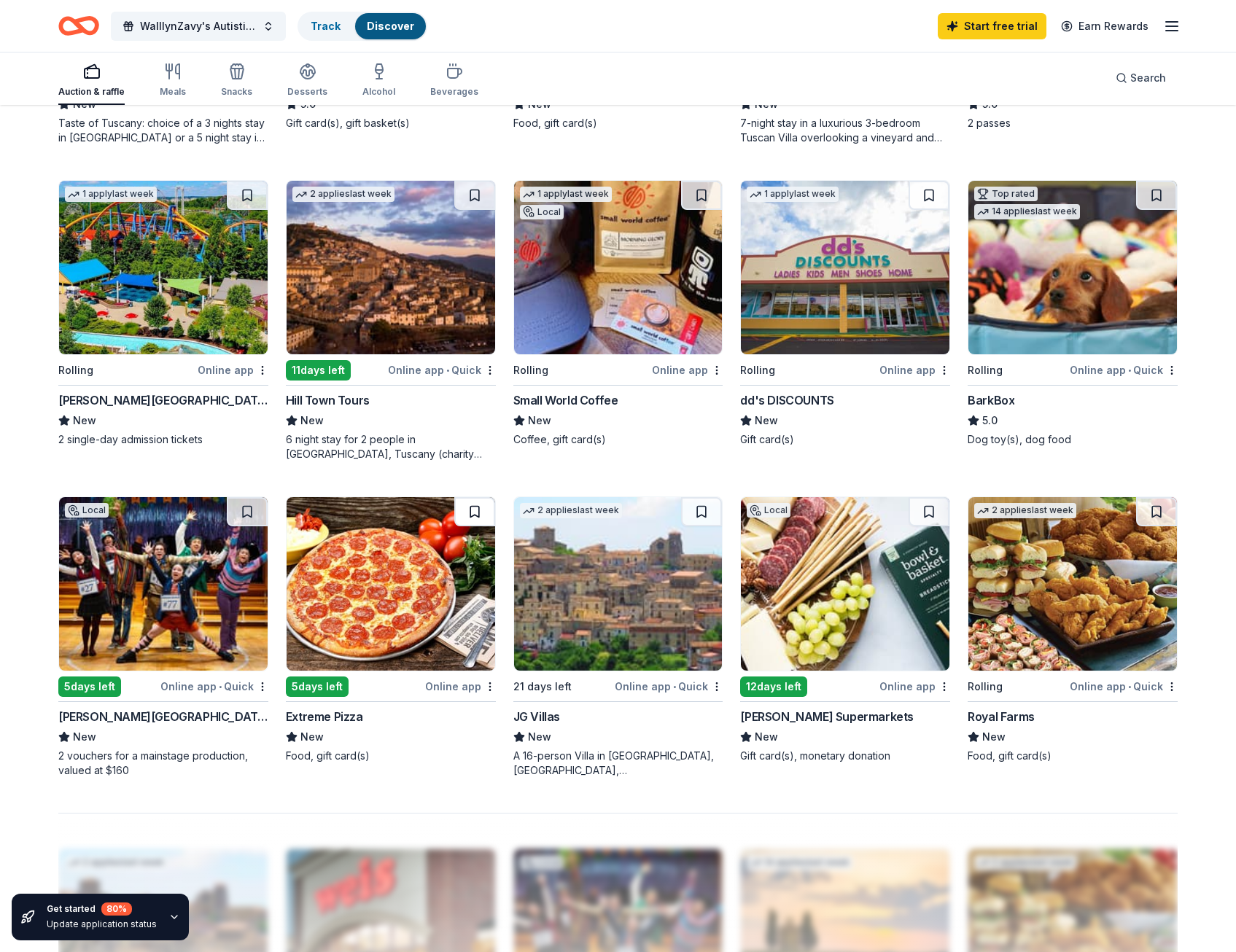
scroll to position [656, 0]
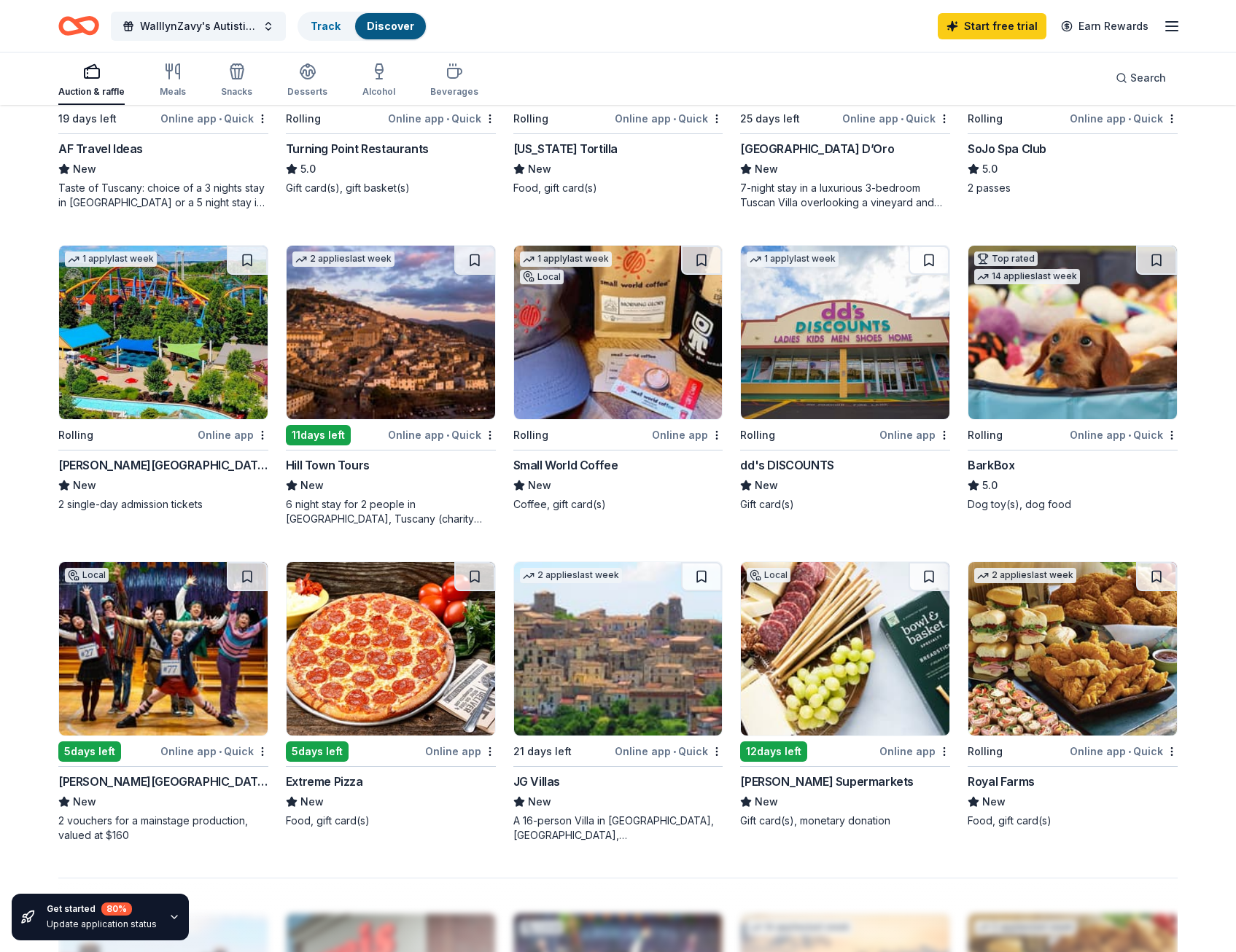
click at [545, 461] on div "Small World Coffee" at bounding box center [566, 464] width 105 height 17
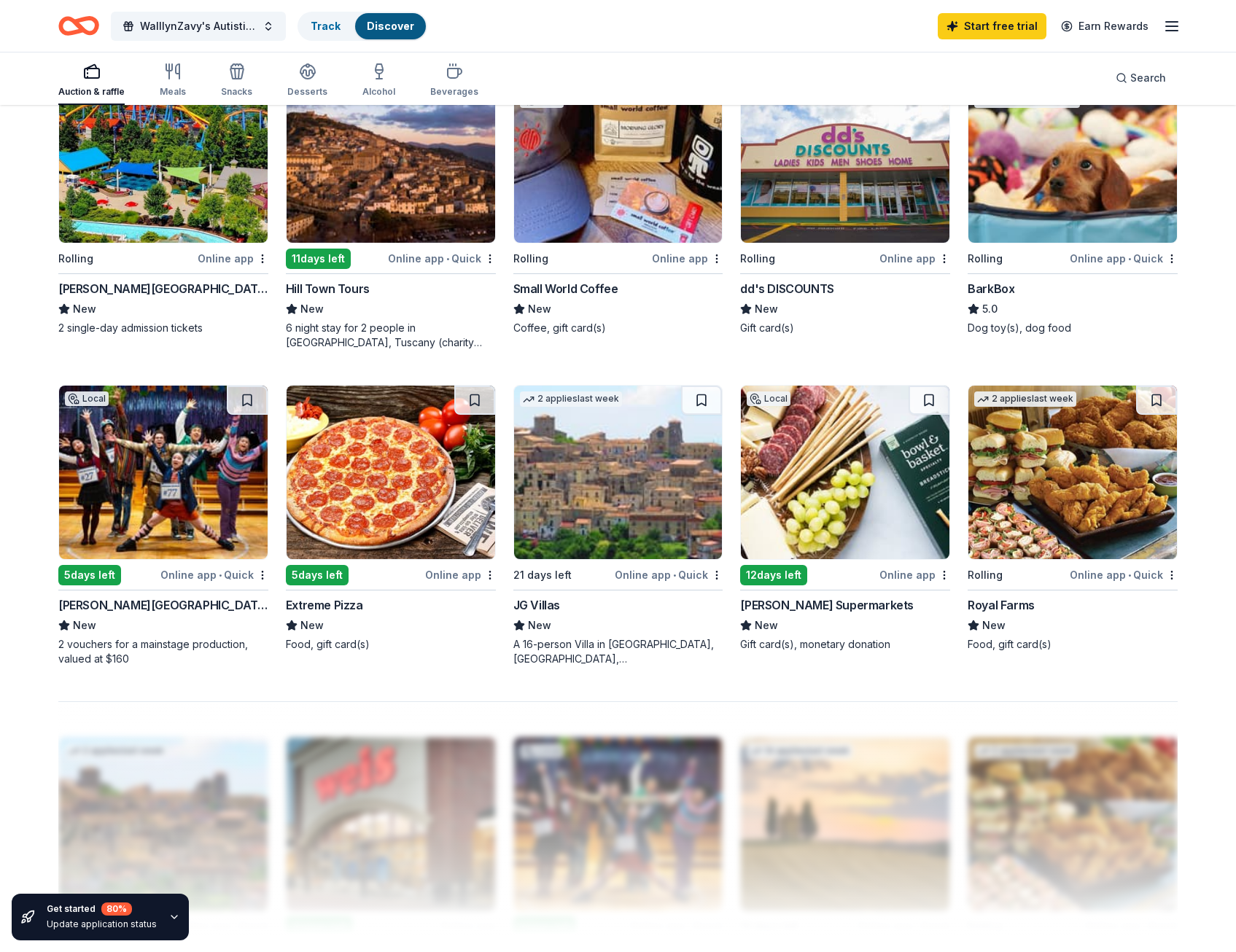
scroll to position [875, 0]
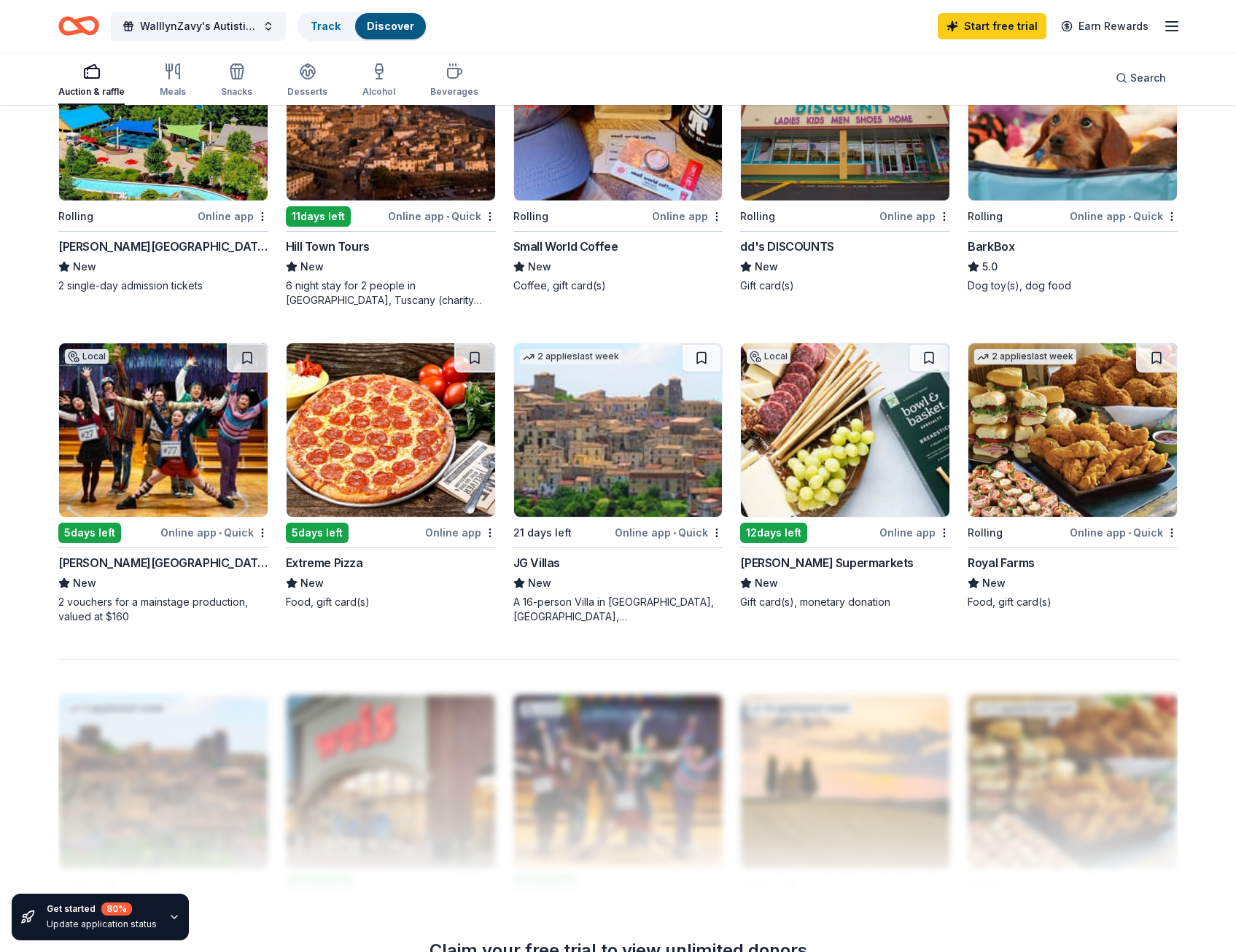
click at [91, 524] on div "5 days left" at bounding box center [89, 533] width 63 height 20
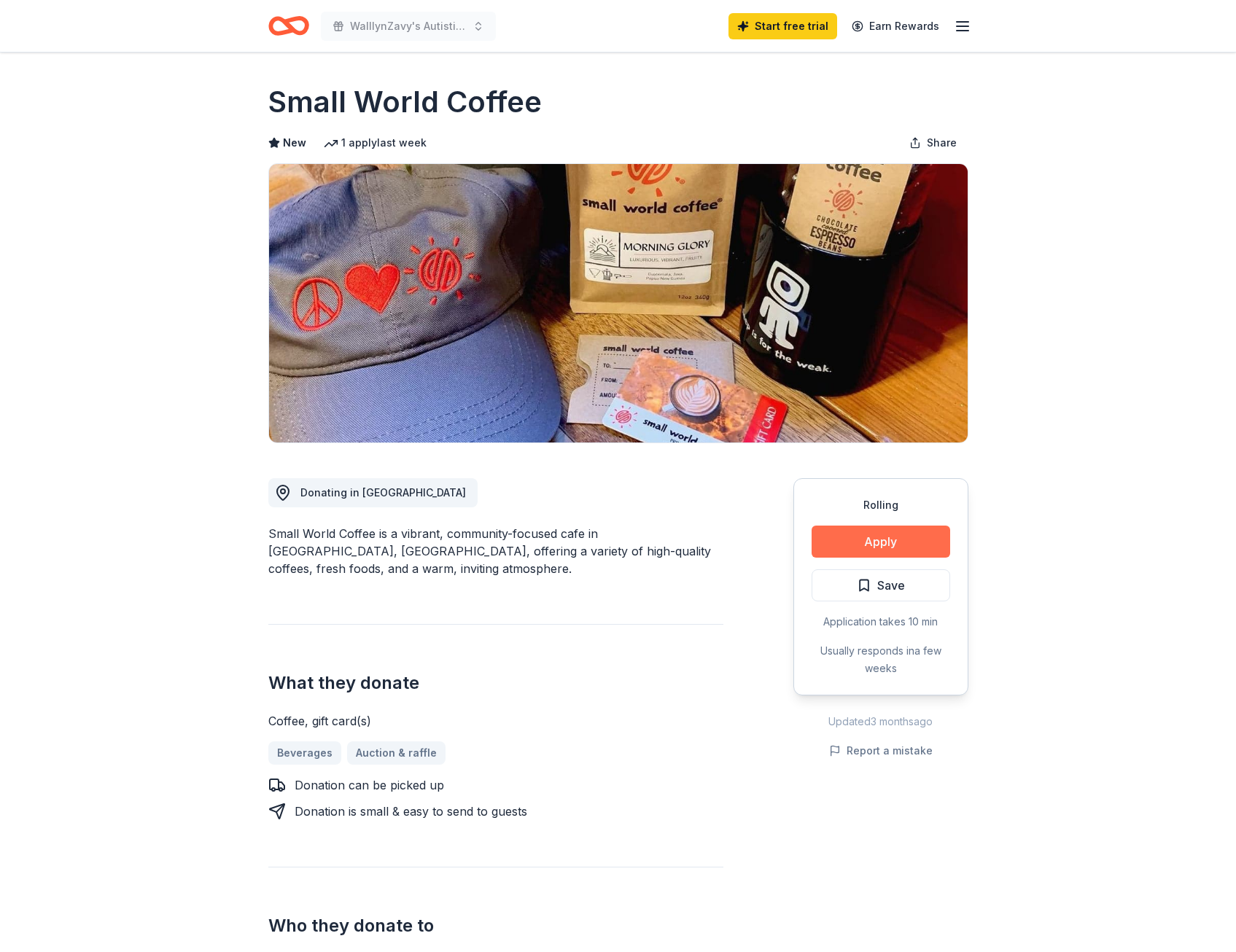
click at [858, 542] on button "Apply" at bounding box center [880, 541] width 139 height 32
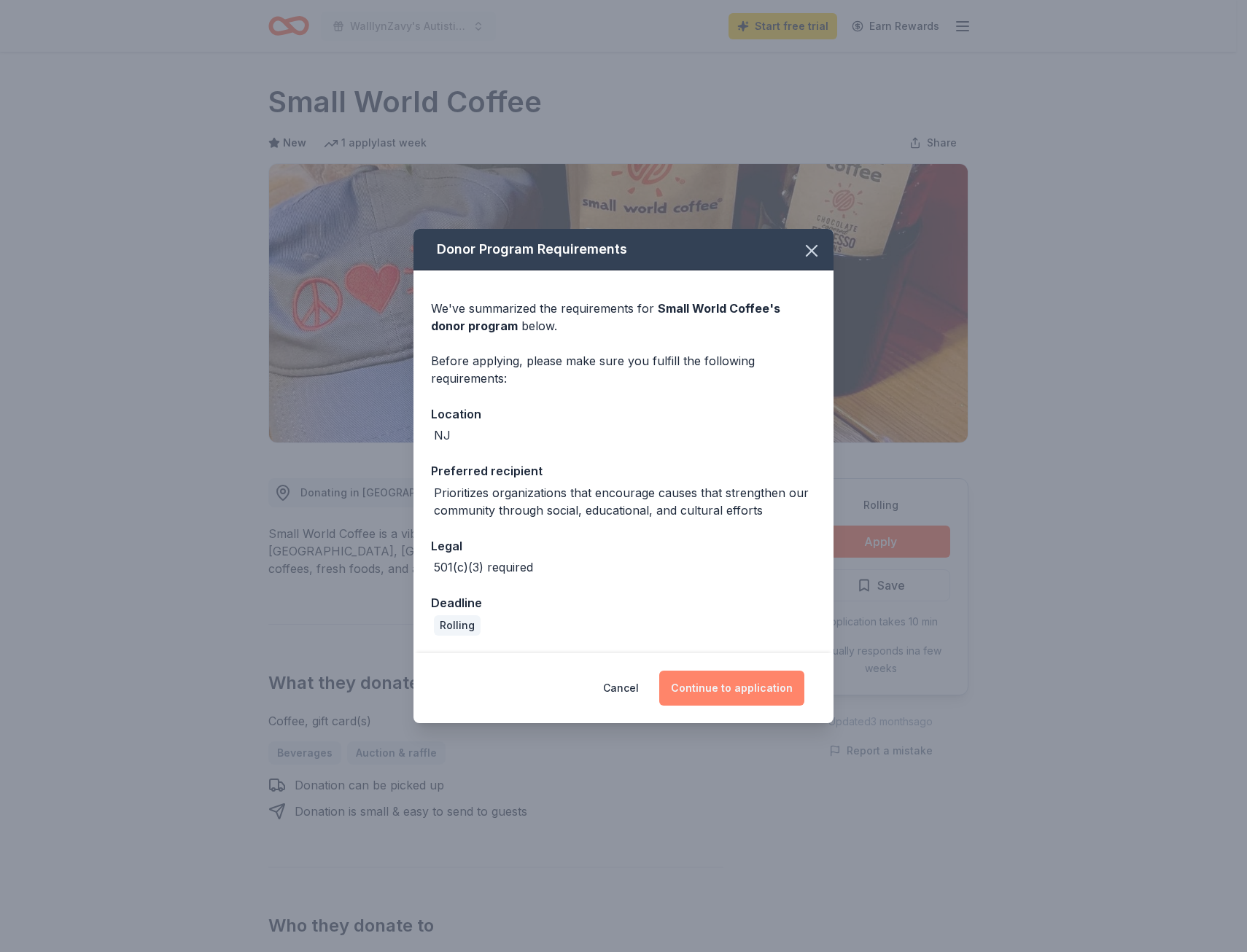
click at [718, 692] on button "Continue to application" at bounding box center [732, 688] width 145 height 35
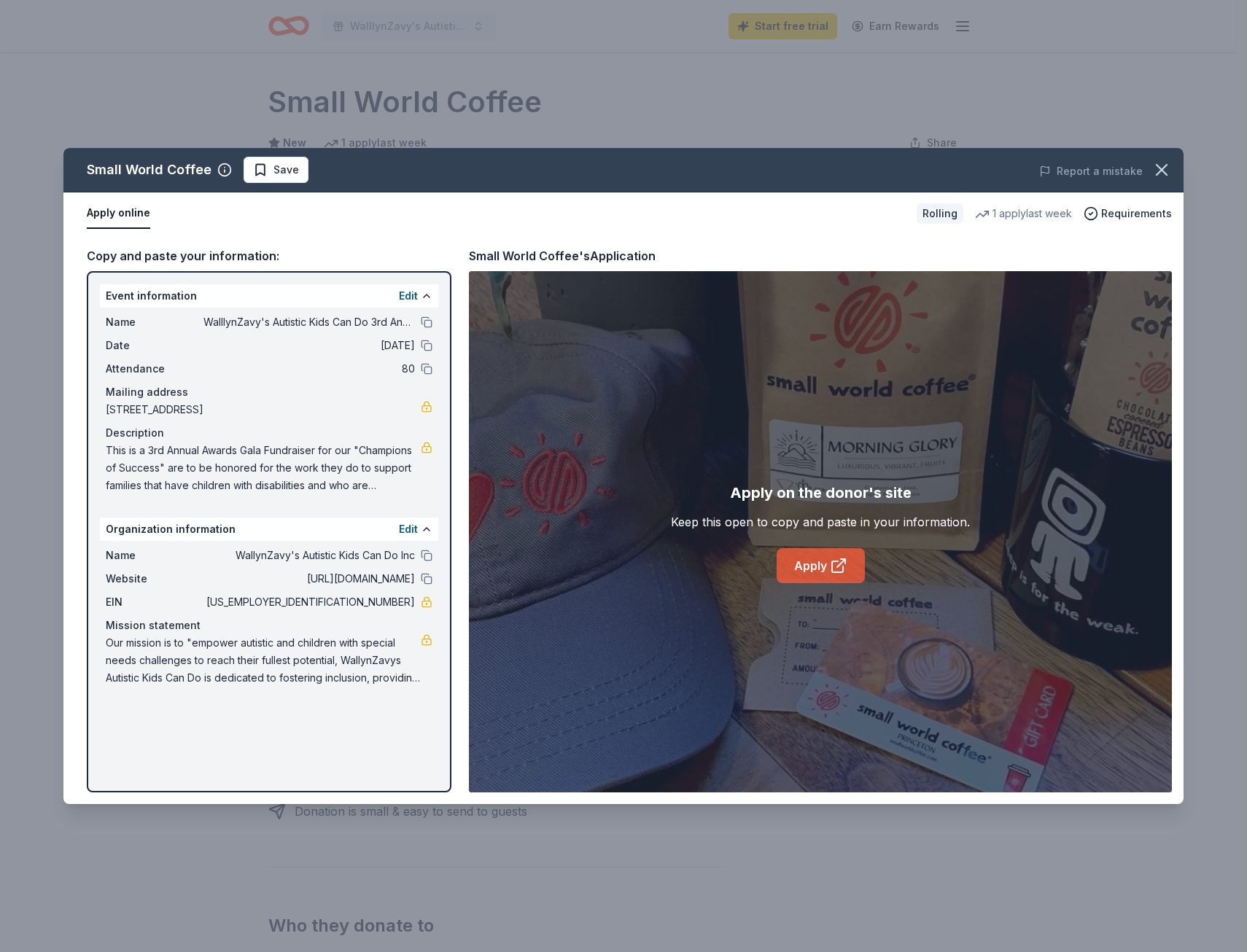
click at [833, 560] on icon at bounding box center [837, 565] width 17 height 17
click at [1153, 167] on icon "button" at bounding box center [1161, 170] width 20 height 20
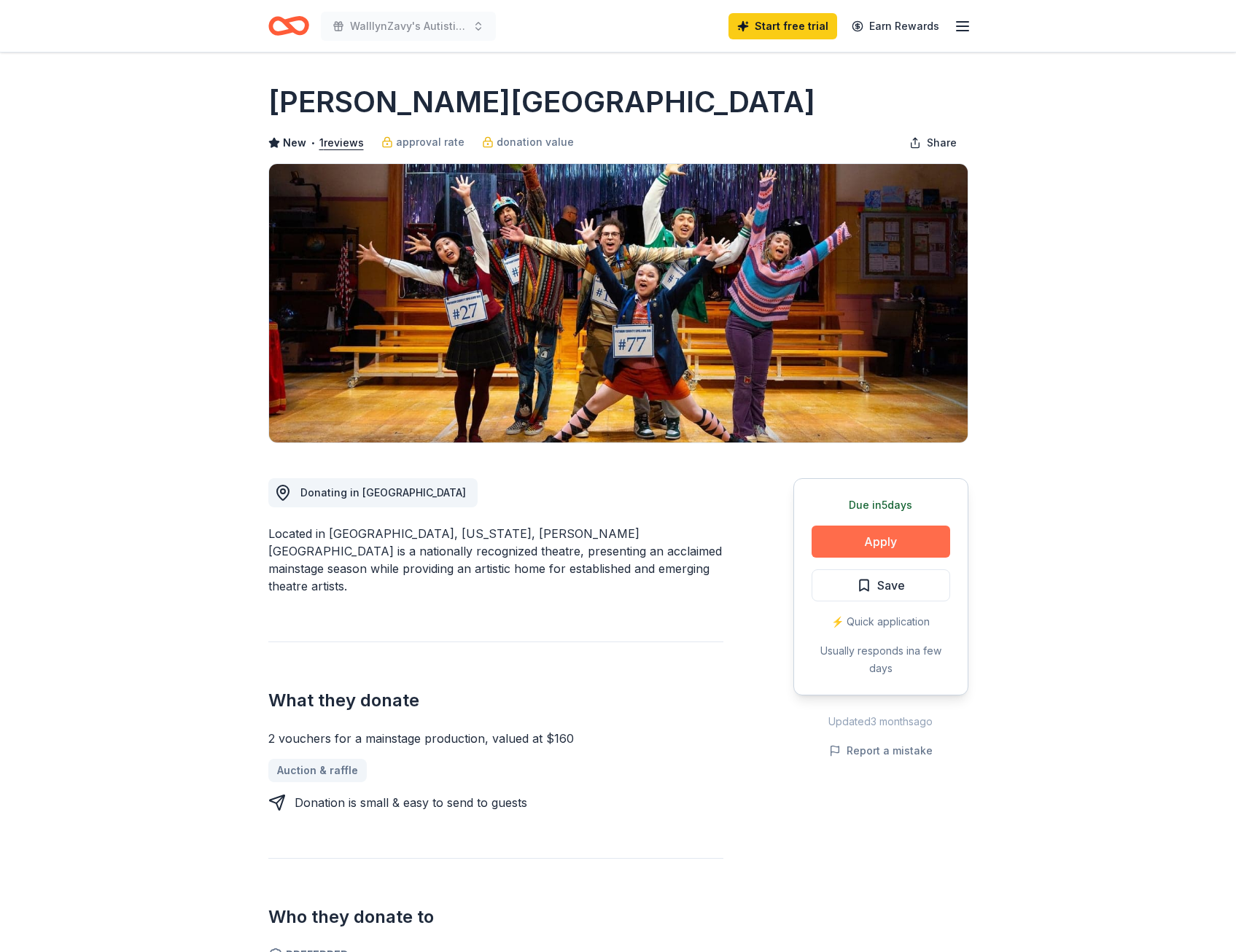
click at [895, 545] on button "Apply" at bounding box center [880, 541] width 139 height 32
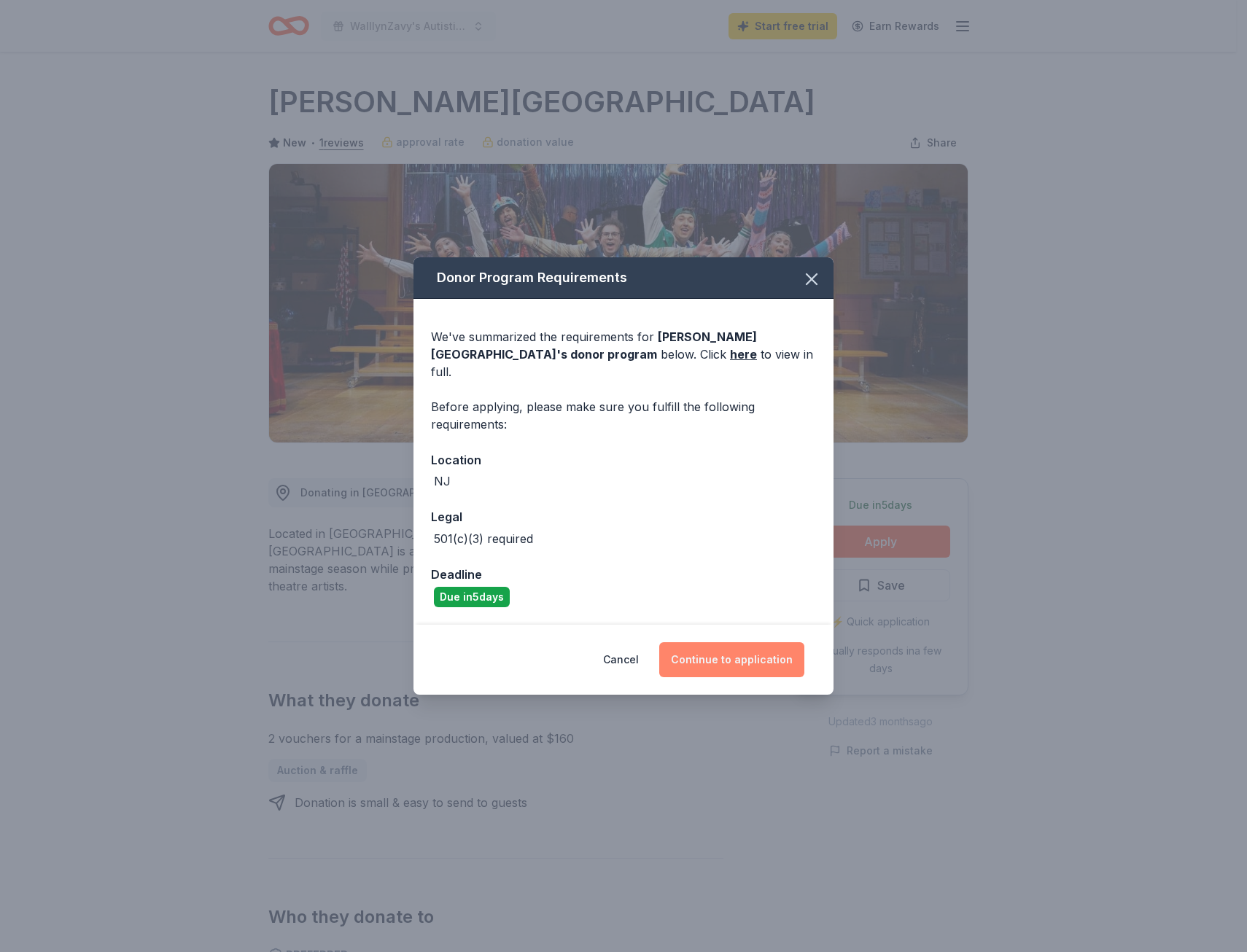
click at [696, 655] on button "Continue to application" at bounding box center [732, 659] width 145 height 35
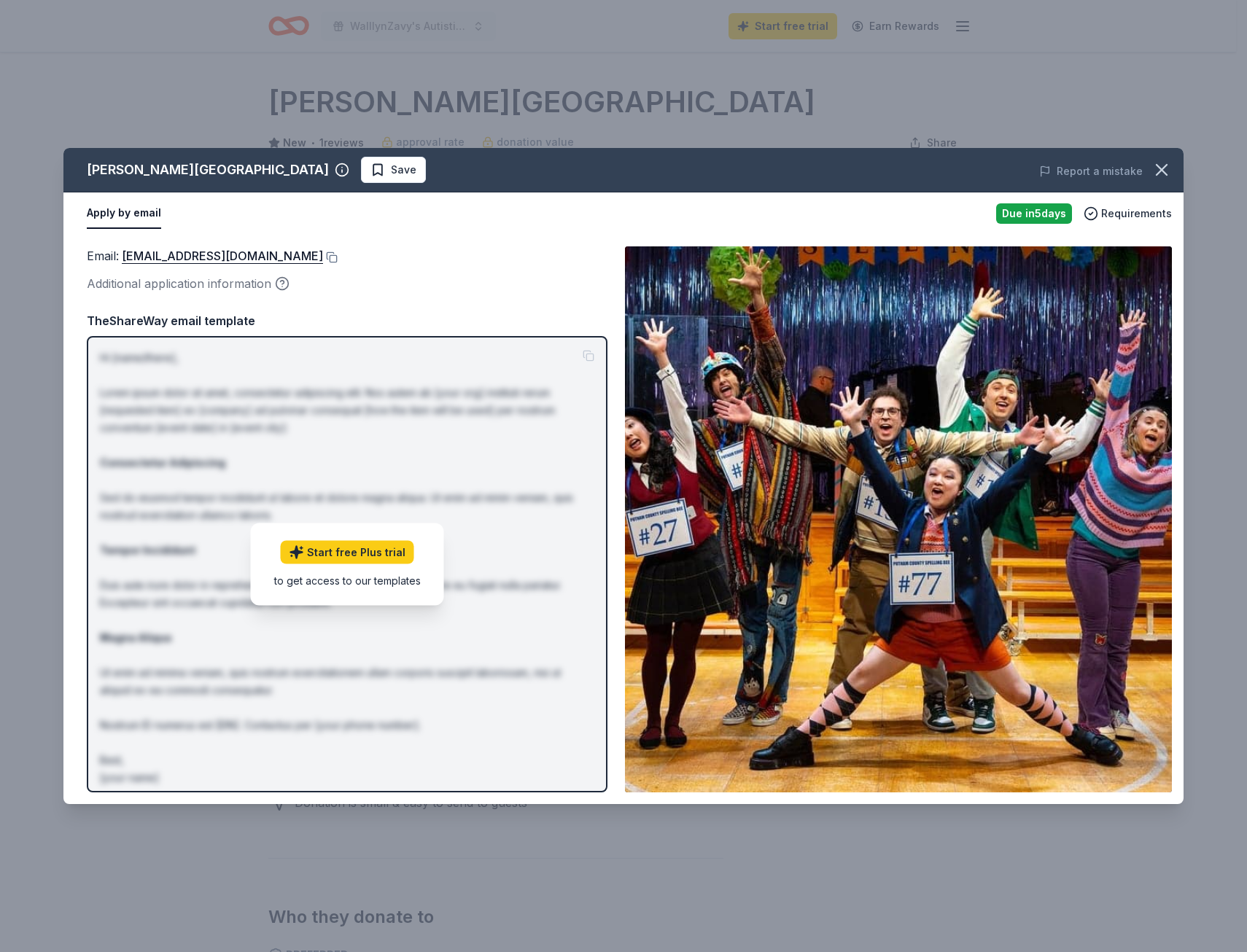
click at [898, 224] on div "Apply by email" at bounding box center [536, 213] width 897 height 31
click at [879, 220] on div "Apply by email" at bounding box center [536, 213] width 897 height 31
click at [127, 216] on button "Apply by email" at bounding box center [124, 213] width 74 height 31
click at [355, 308] on div "Email : PatronServices@GeorgeStPlayhouse.org Additional application information…" at bounding box center [347, 519] width 520 height 546
click at [1125, 217] on span "Requirements" at bounding box center [1136, 213] width 71 height 17
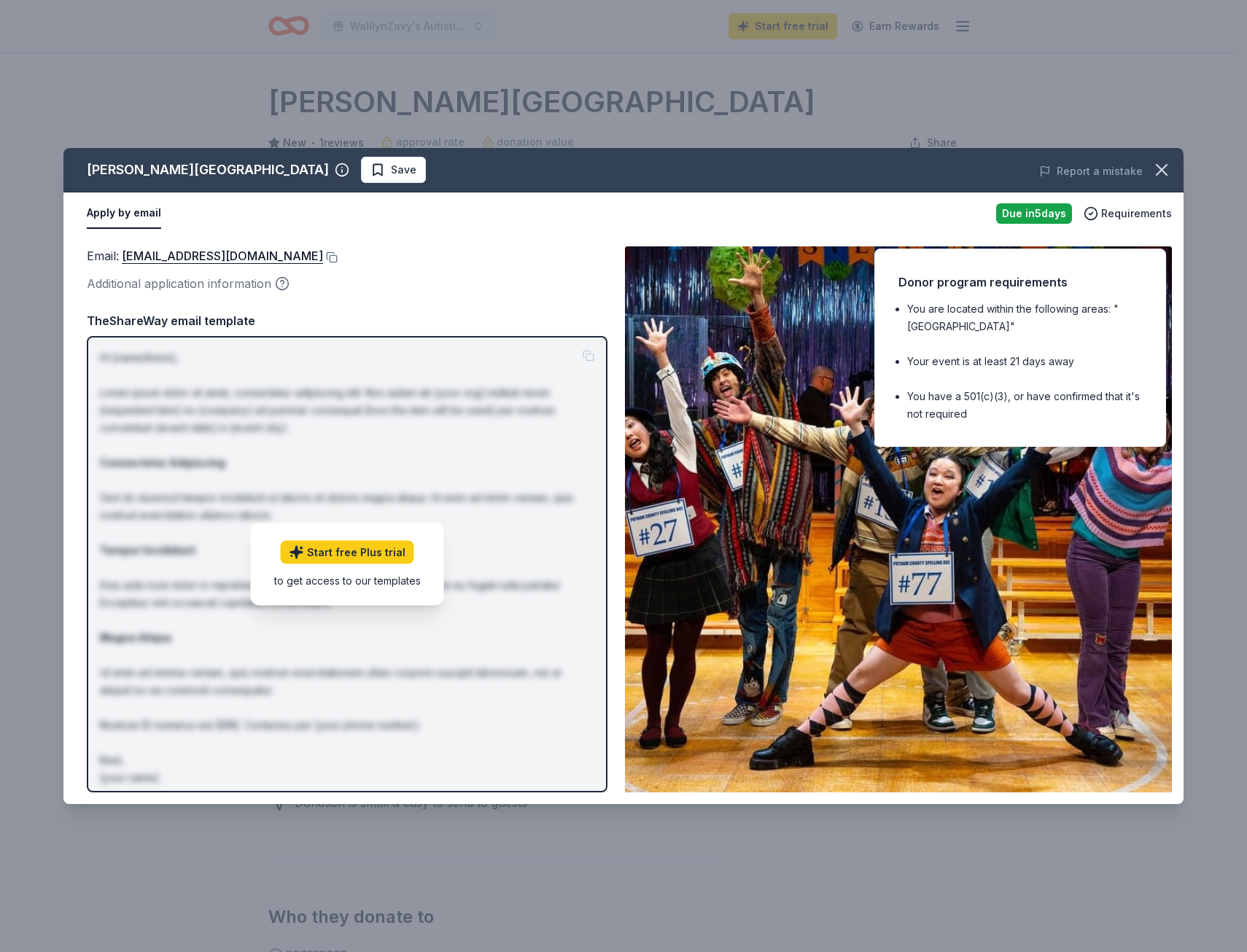
click at [334, 582] on div "to get access to our templates" at bounding box center [347, 580] width 146 height 15
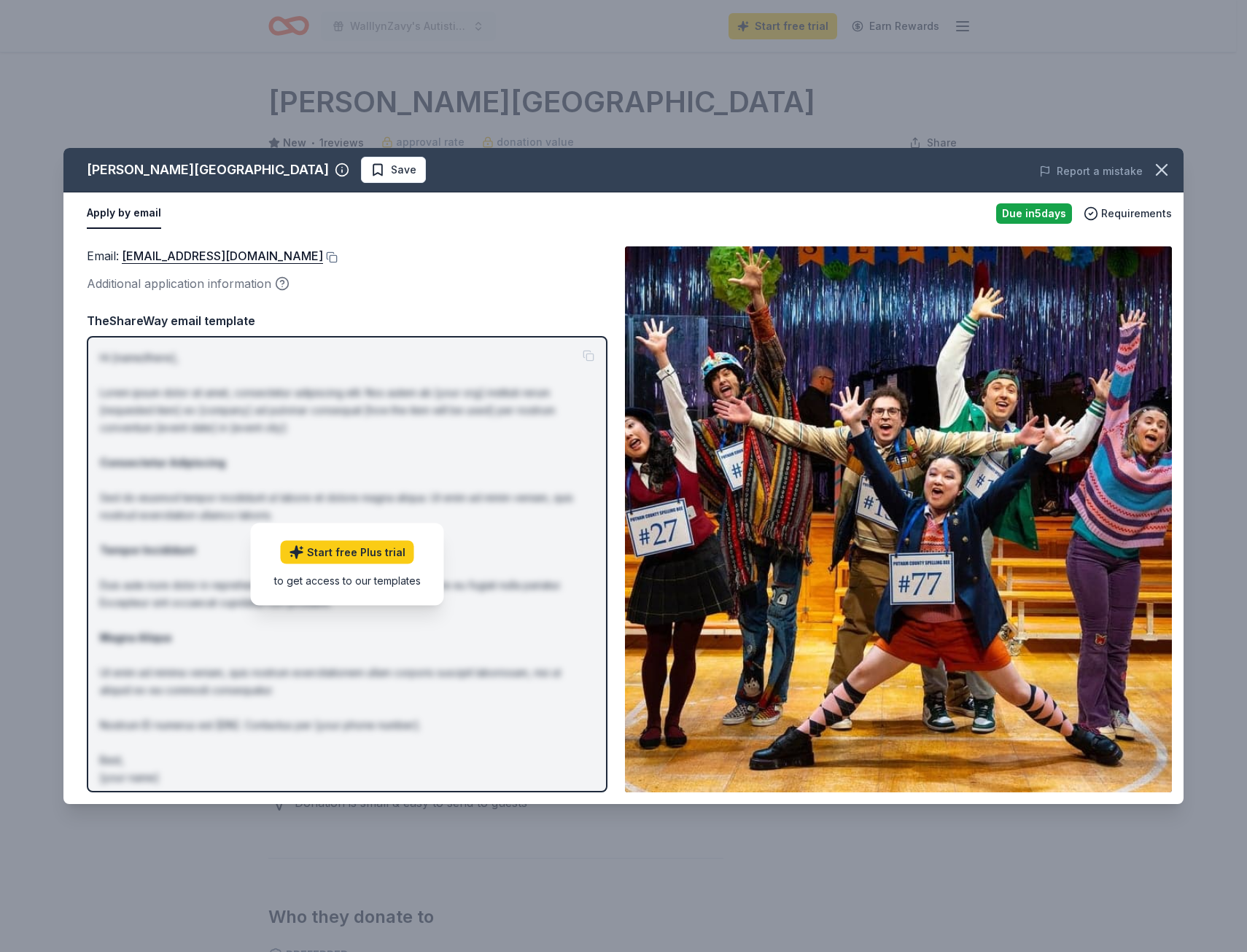
click at [212, 291] on div "Additional application information" at bounding box center [347, 283] width 520 height 19
click at [213, 288] on div "Additional application information" at bounding box center [347, 283] width 520 height 19
click at [215, 331] on div "TheShareWay email template Hi [name/there], Lorem ipsum dolor sit amet, consect…" at bounding box center [347, 552] width 520 height 481
click at [282, 297] on div "Email : PatronServices@GeorgeStPlayhouse.org Additional application information…" at bounding box center [347, 519] width 520 height 546
click at [330, 556] on link "Start free Plus trial" at bounding box center [347, 553] width 134 height 24
